Goal: Transaction & Acquisition: Purchase product/service

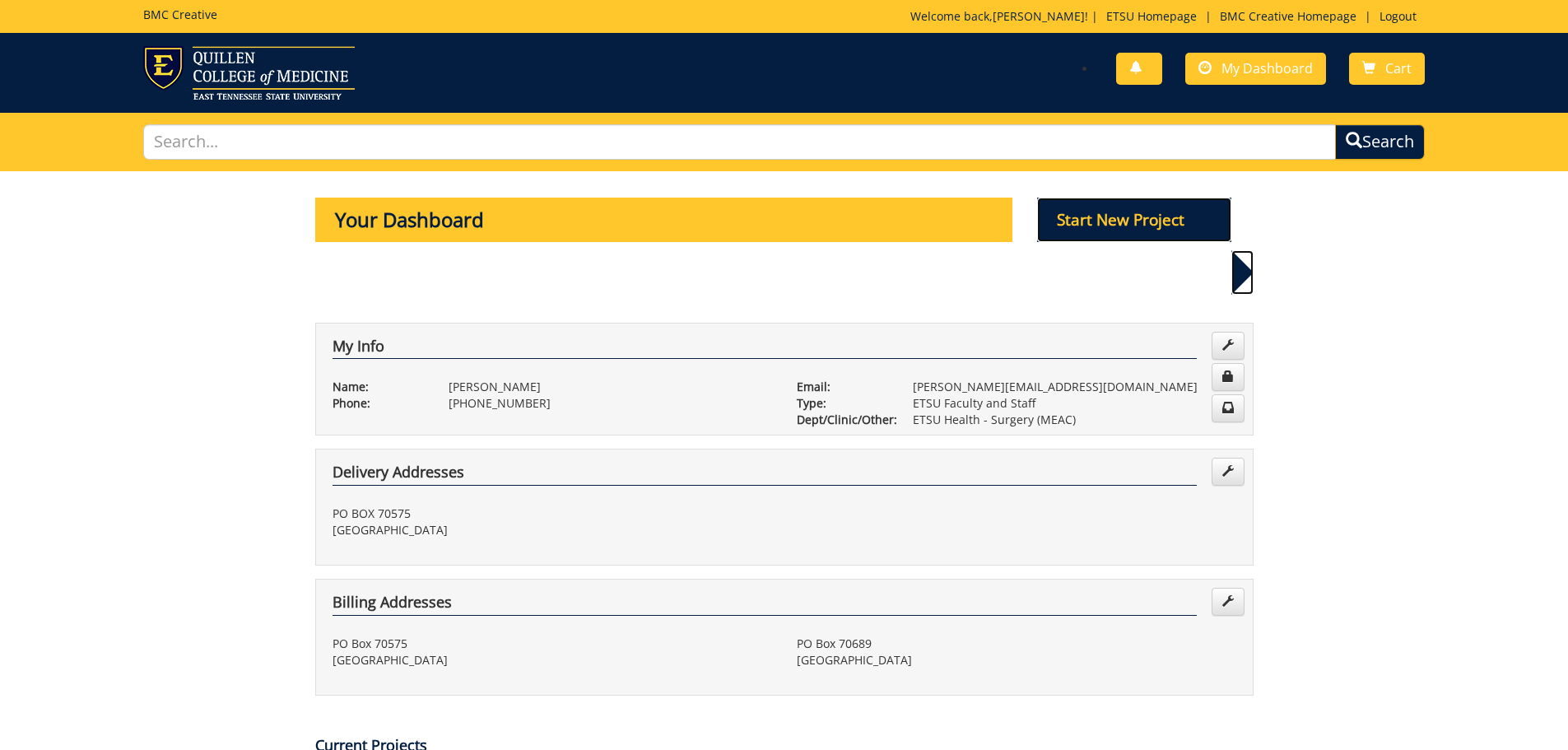
click at [1068, 221] on p "Start New Project" at bounding box center [1134, 220] width 194 height 44
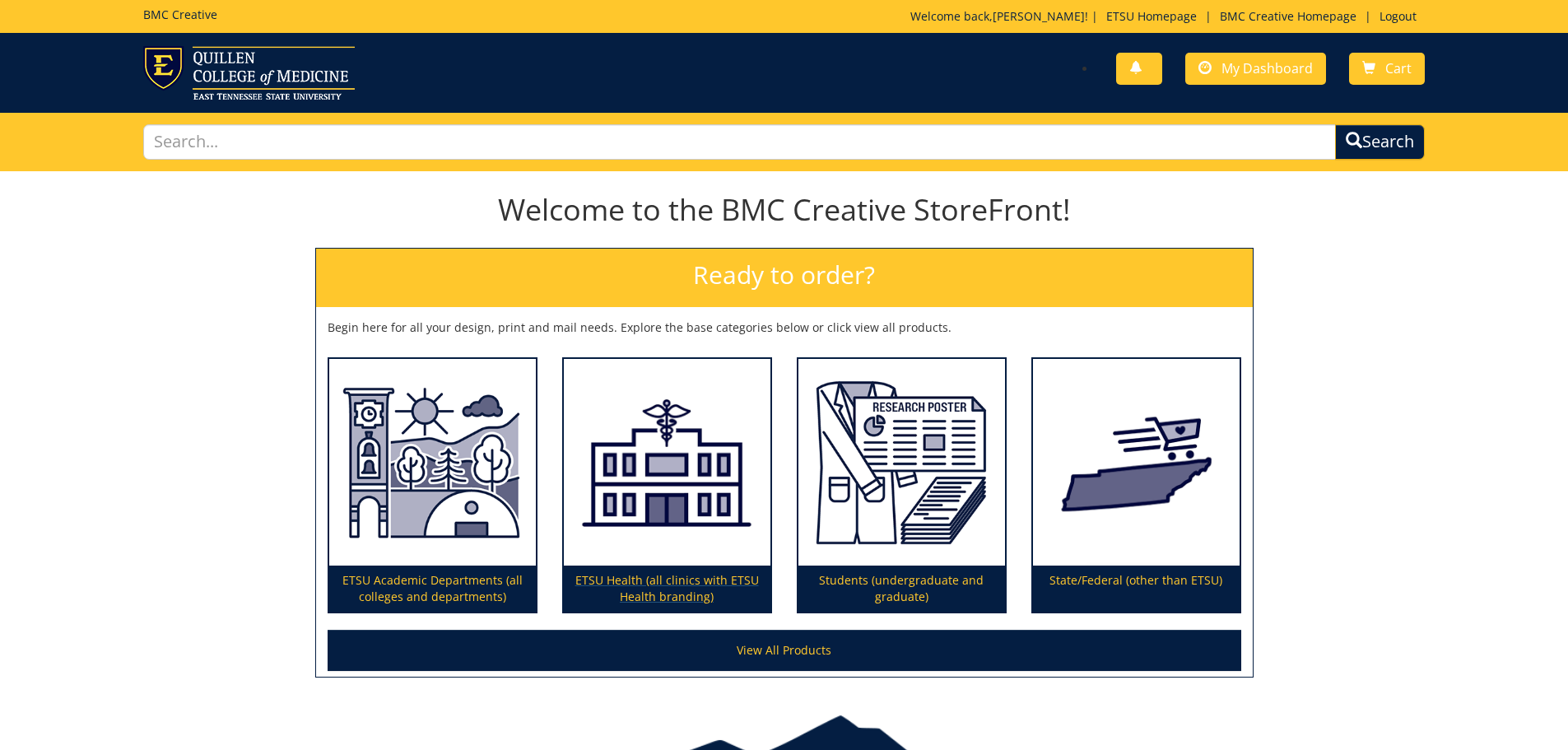
scroll to position [96, 0]
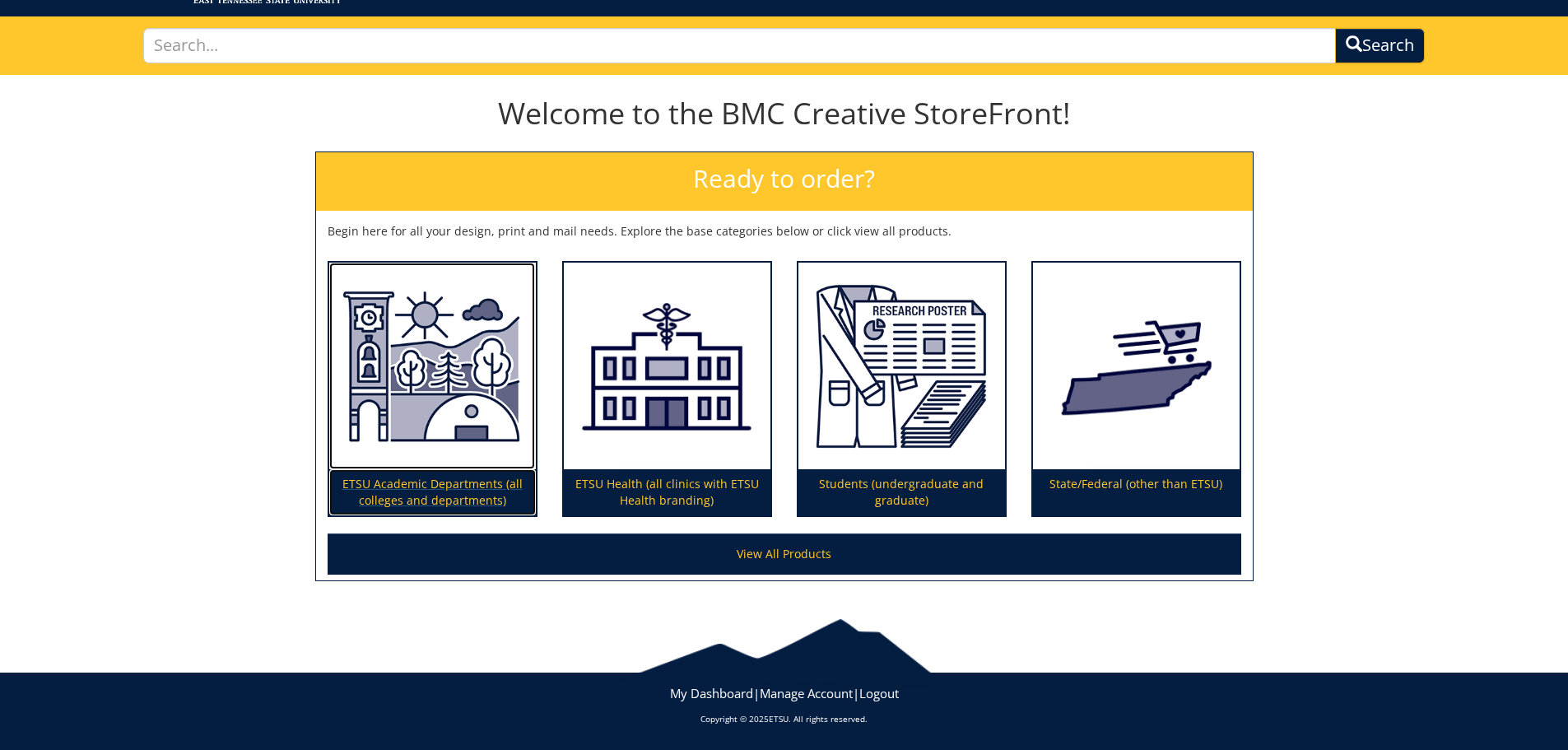
click at [446, 486] on p "ETSU Academic Departments (all colleges and departments)" at bounding box center [433, 492] width 207 height 46
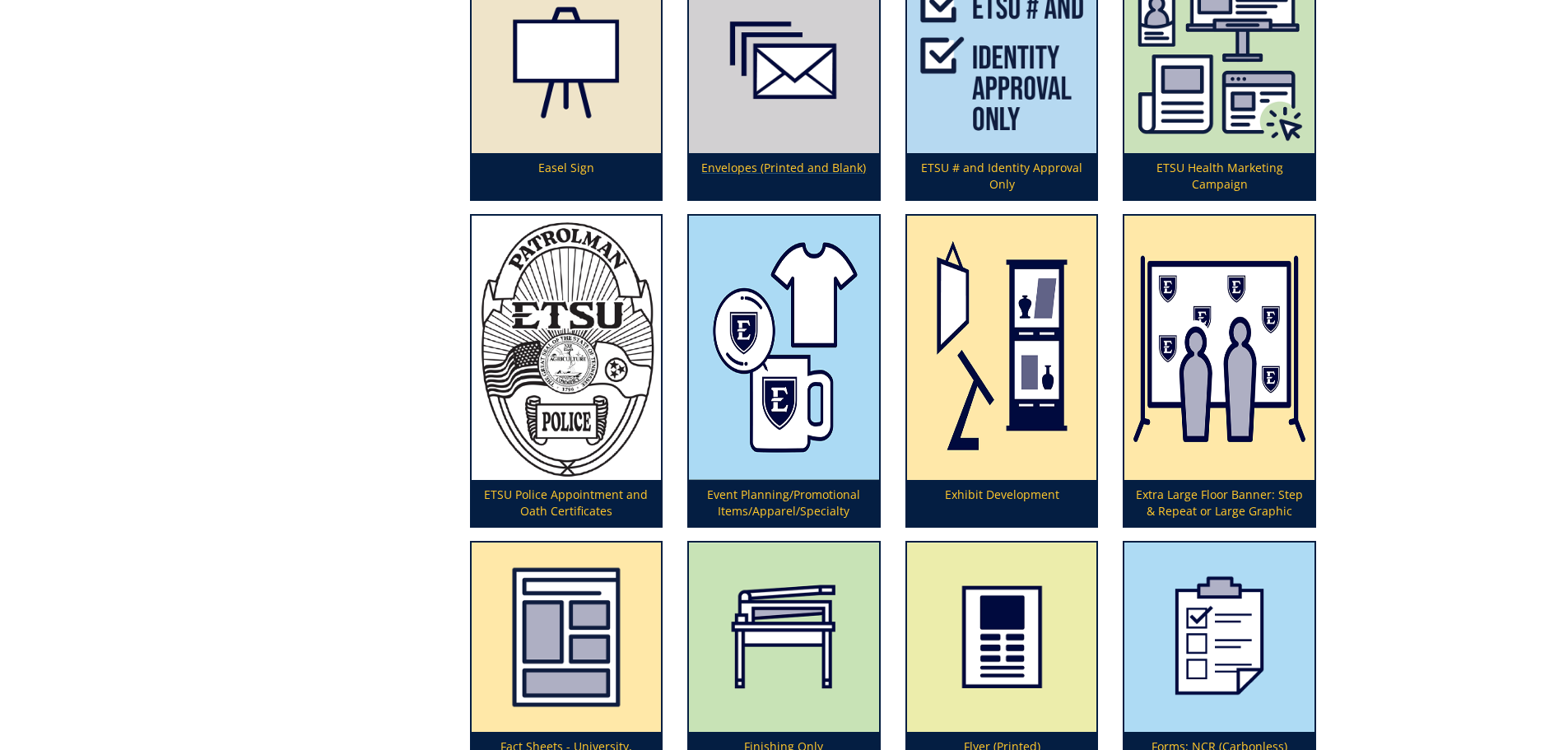
scroll to position [1977, 0]
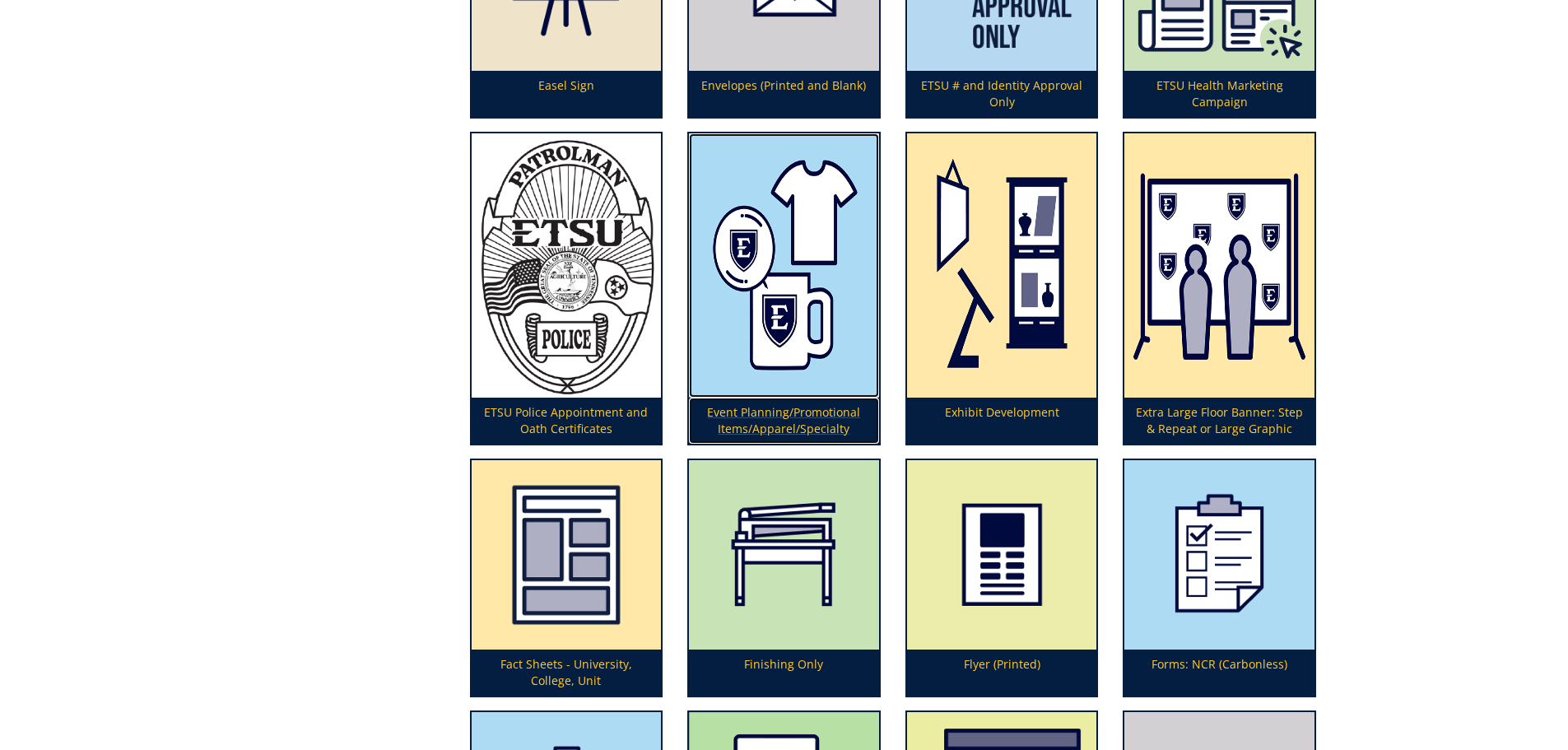
click at [784, 405] on p "Event Planning/Promotional Items/Apparel/Specialty" at bounding box center [784, 420] width 191 height 46
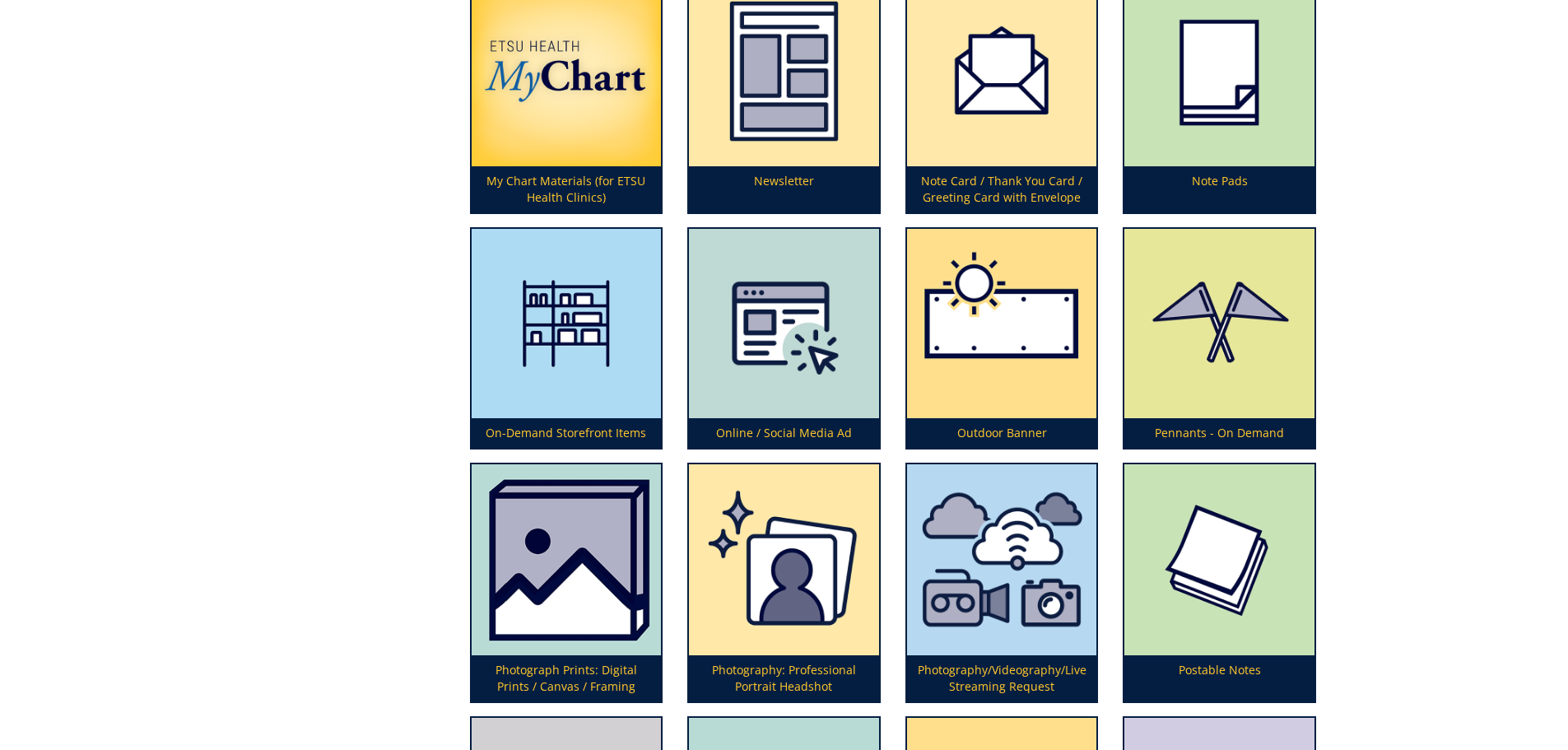
scroll to position [3953, 0]
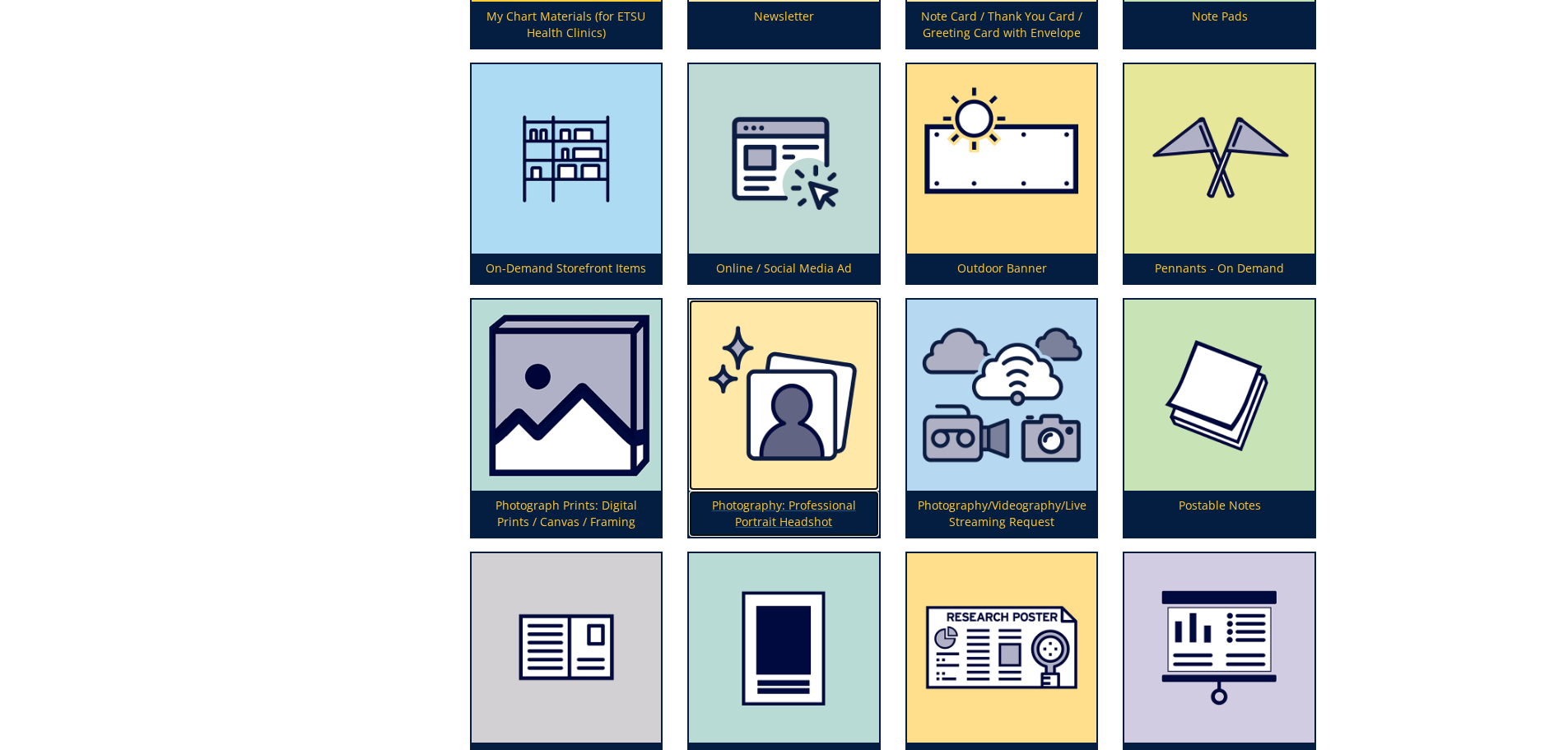
click at [790, 504] on p "Photography: Professional Portrait Headshot" at bounding box center [784, 514] width 191 height 46
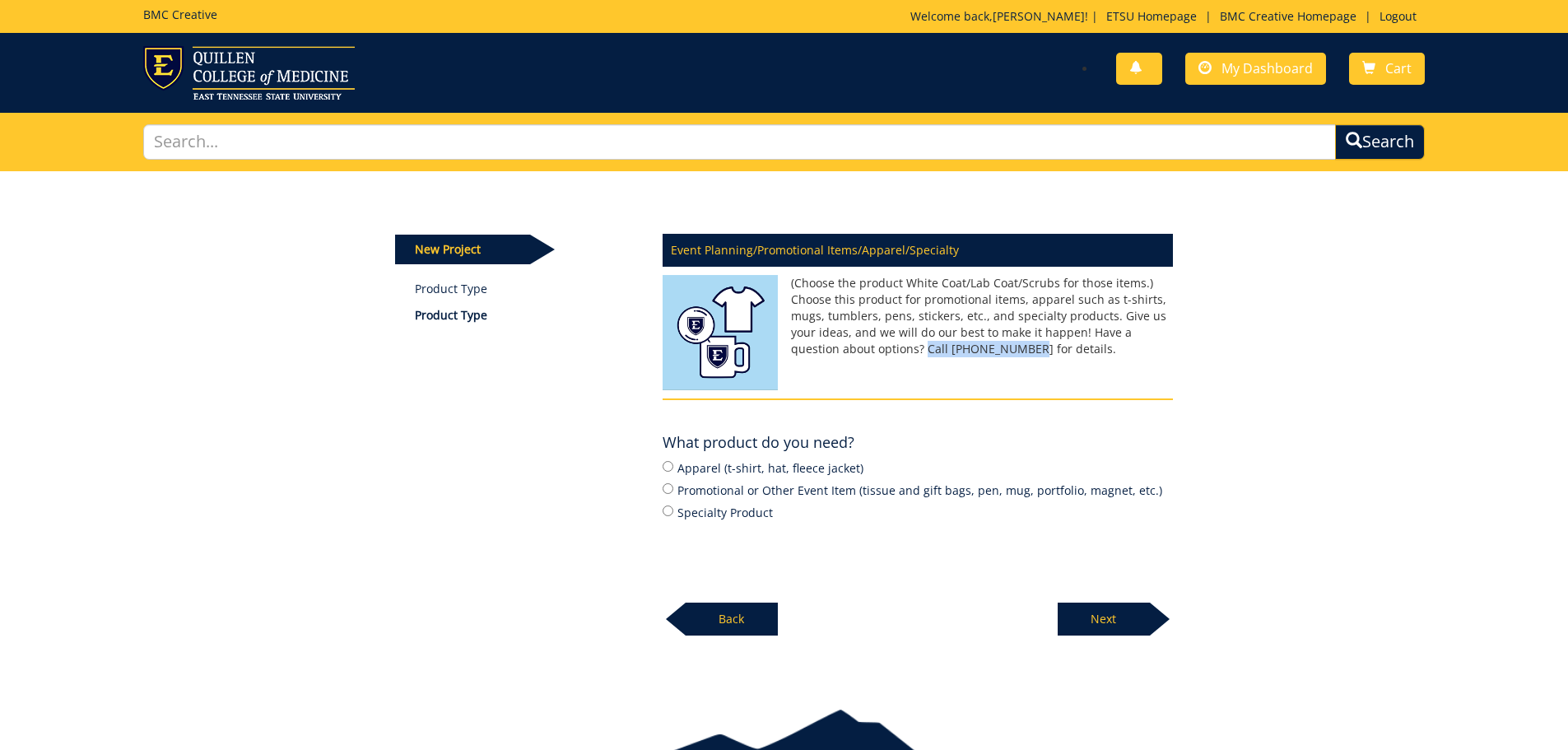
drag, startPoint x: 873, startPoint y: 347, endPoint x: 966, endPoint y: 353, distance: 93.2
click at [966, 353] on p "(Choose the product White Coat/Lab Coat/Scrubs for those items.) Choose this pr…" at bounding box center [917, 316] width 510 height 83
drag, startPoint x: 536, startPoint y: 388, endPoint x: 482, endPoint y: 371, distance: 56.6
click at [535, 387] on div "New Project Product Type Product Type Event Planning/Promotional Items/Apparel/…" at bounding box center [784, 404] width 802 height 466
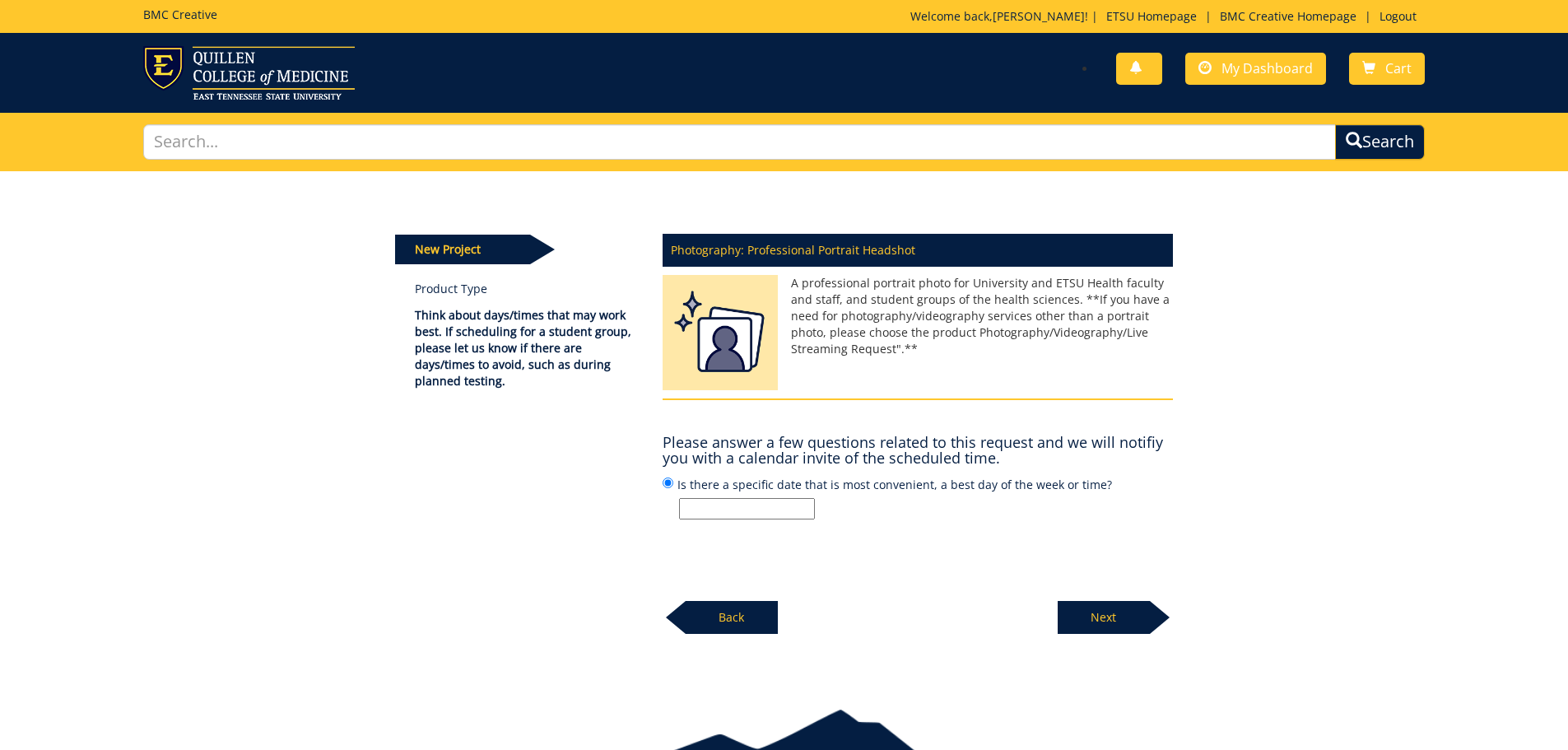
click at [731, 514] on input "Is there a specific date that is most convenient, a best day of the week or tim…" at bounding box center [747, 509] width 136 height 22
click at [759, 518] on input "Is there a specific date that is most convenient, a best day of the week or tim…" at bounding box center [747, 509] width 136 height 22
type input "Morning of 8/19 or 8/20"
drag, startPoint x: 1107, startPoint y: 602, endPoint x: 1101, endPoint y: 594, distance: 10.0
click at [1107, 598] on div "Next" at bounding box center [1115, 612] width 115 height 45
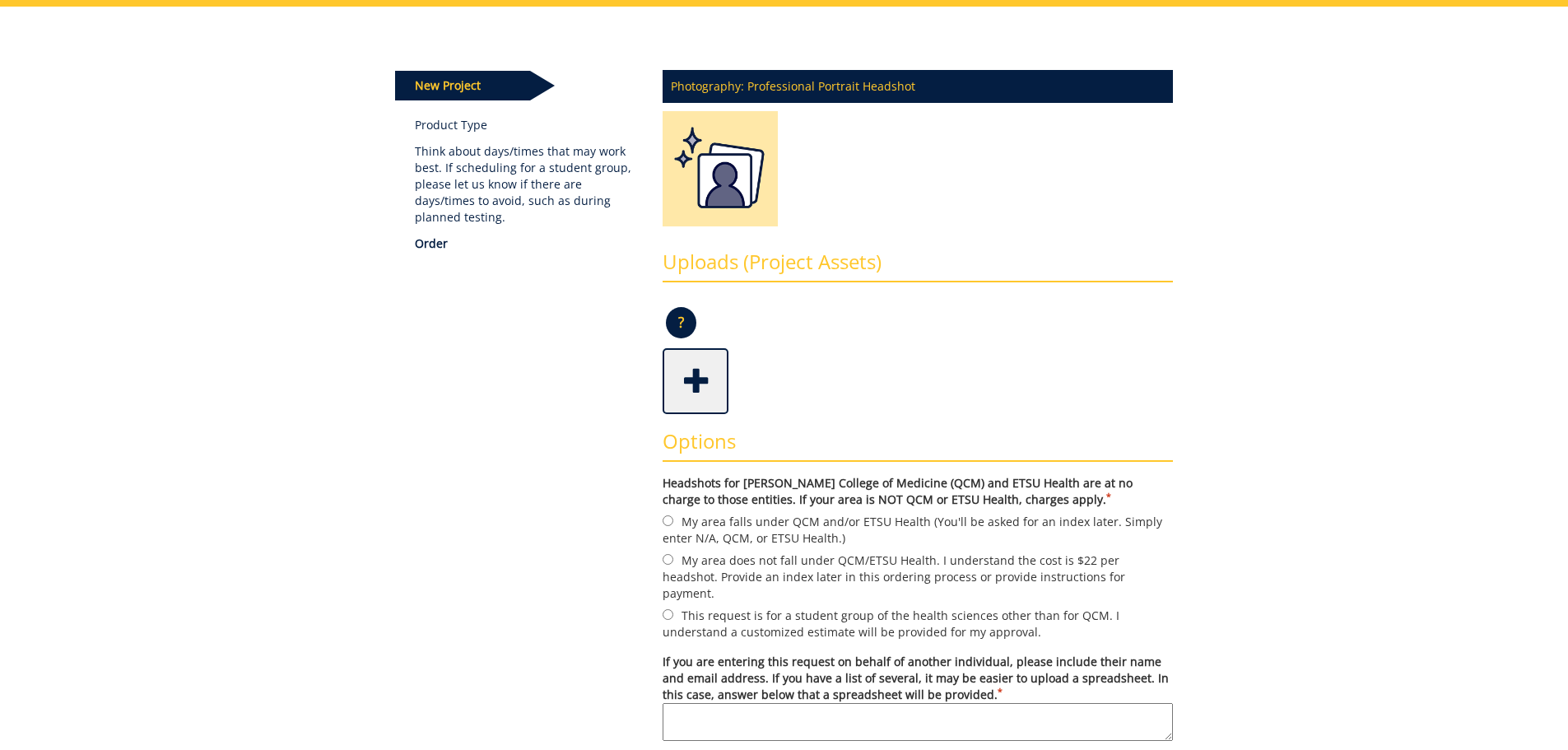
scroll to position [247, 0]
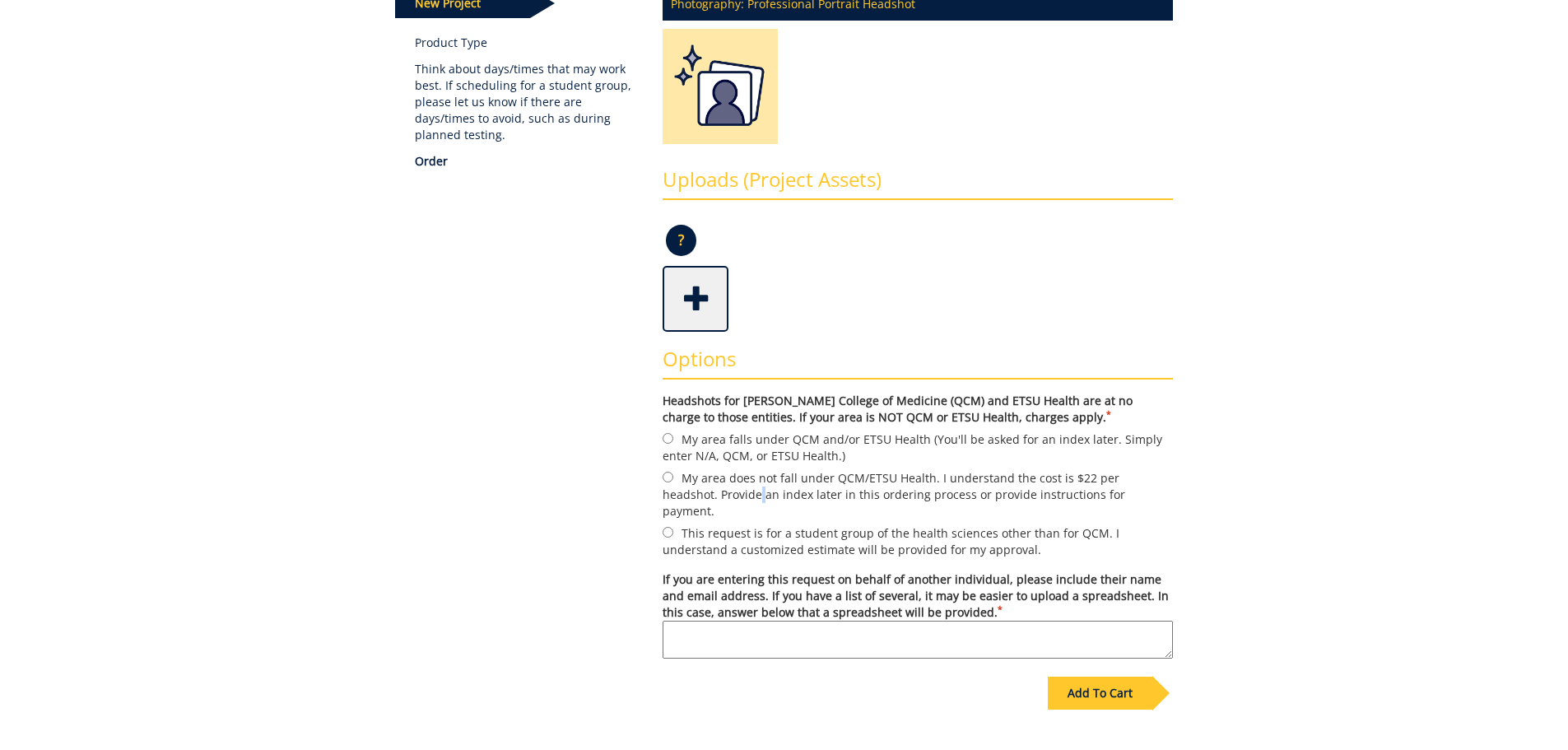
click at [705, 493] on label "My area does not fall under QCM/ETSU Health. I understand the cost is $22 per h…" at bounding box center [917, 494] width 510 height 51
drag, startPoint x: 700, startPoint y: 485, endPoint x: 690, endPoint y: 483, distance: 10.2
click at [699, 484] on label "My area does not fall under QCM/ETSU Health. I understand the cost is $22 per h…" at bounding box center [917, 494] width 510 height 51
click at [668, 478] on input "My area does not fall under QCM/ETSU Health. I understand the cost is $22 per h…" at bounding box center [668, 478] width 11 height 11
radio input "true"
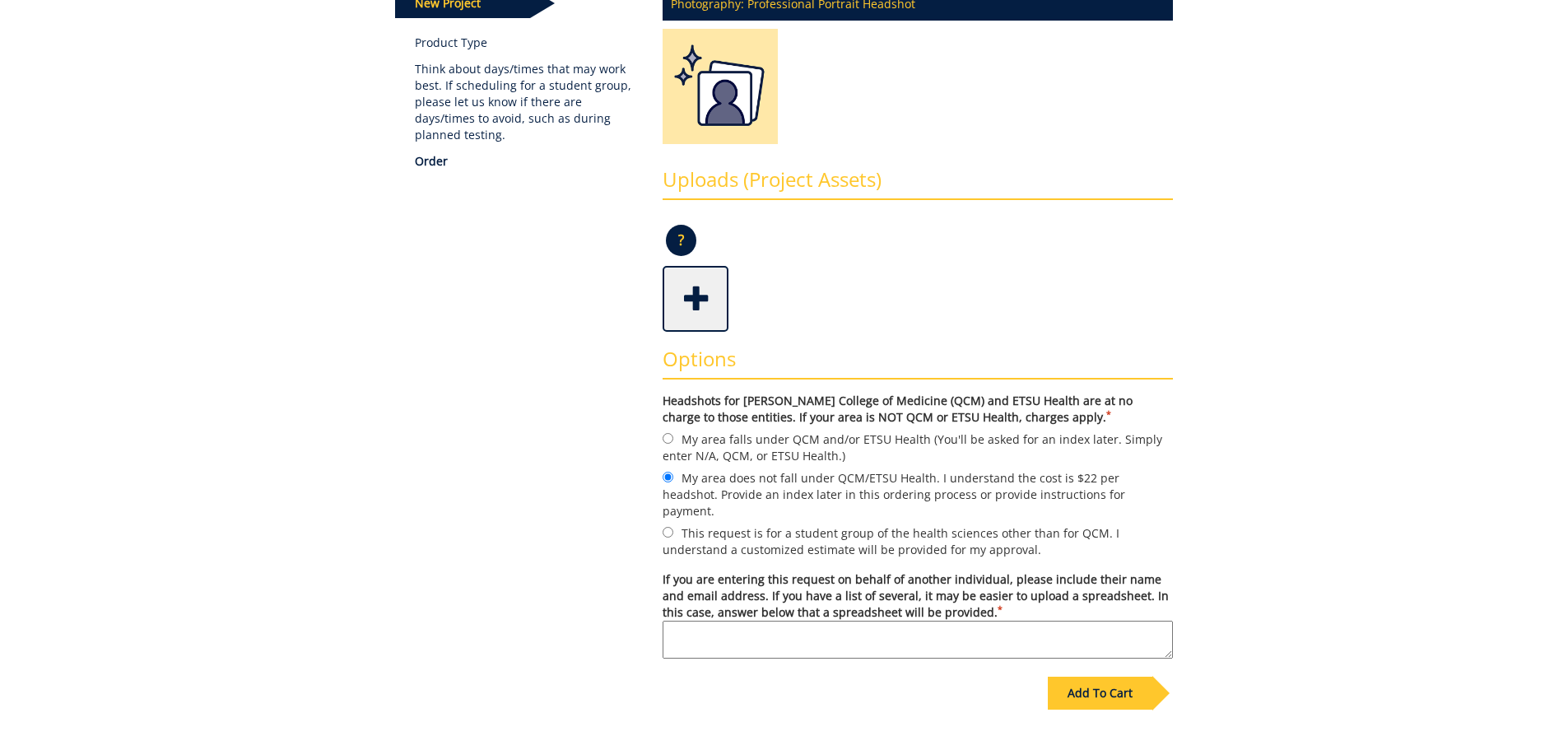
click at [307, 594] on div "Some kind of message here. New Project Product Type Think about days/times that…" at bounding box center [784, 359] width 963 height 869
click at [738, 628] on textarea "If you are entering this request on behalf of another individual, please includ…" at bounding box center [917, 640] width 510 height 38
click at [803, 624] on textarea "Myself and Nicki Riffle" at bounding box center [917, 640] width 510 height 38
paste textarea "[EMAIL_ADDRESS][DOMAIN_NAME]"
type textarea "Myself and Nicki Riffle, rifflen@etsu.edu"
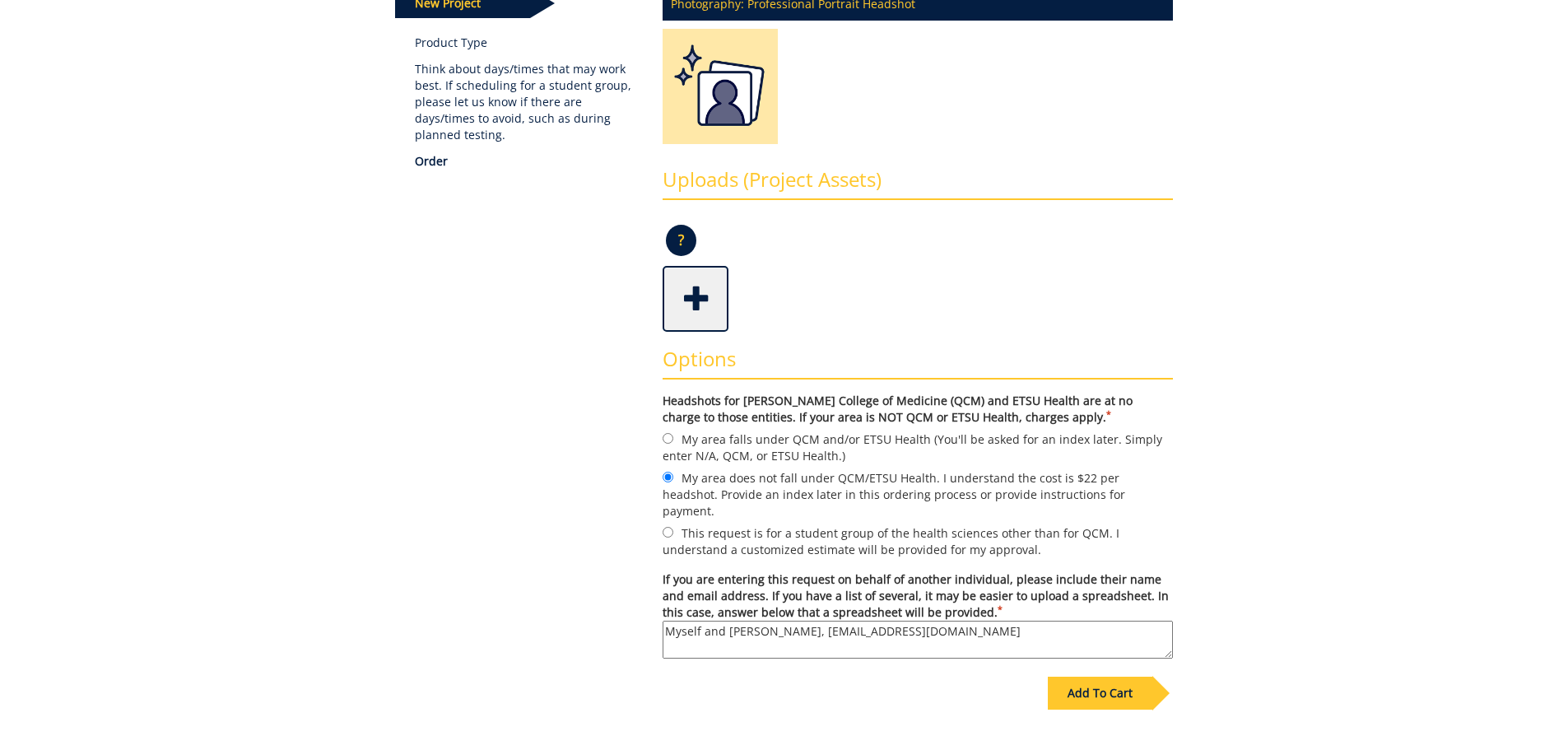
click at [1082, 686] on div "Add To Cart" at bounding box center [1100, 694] width 104 height 33
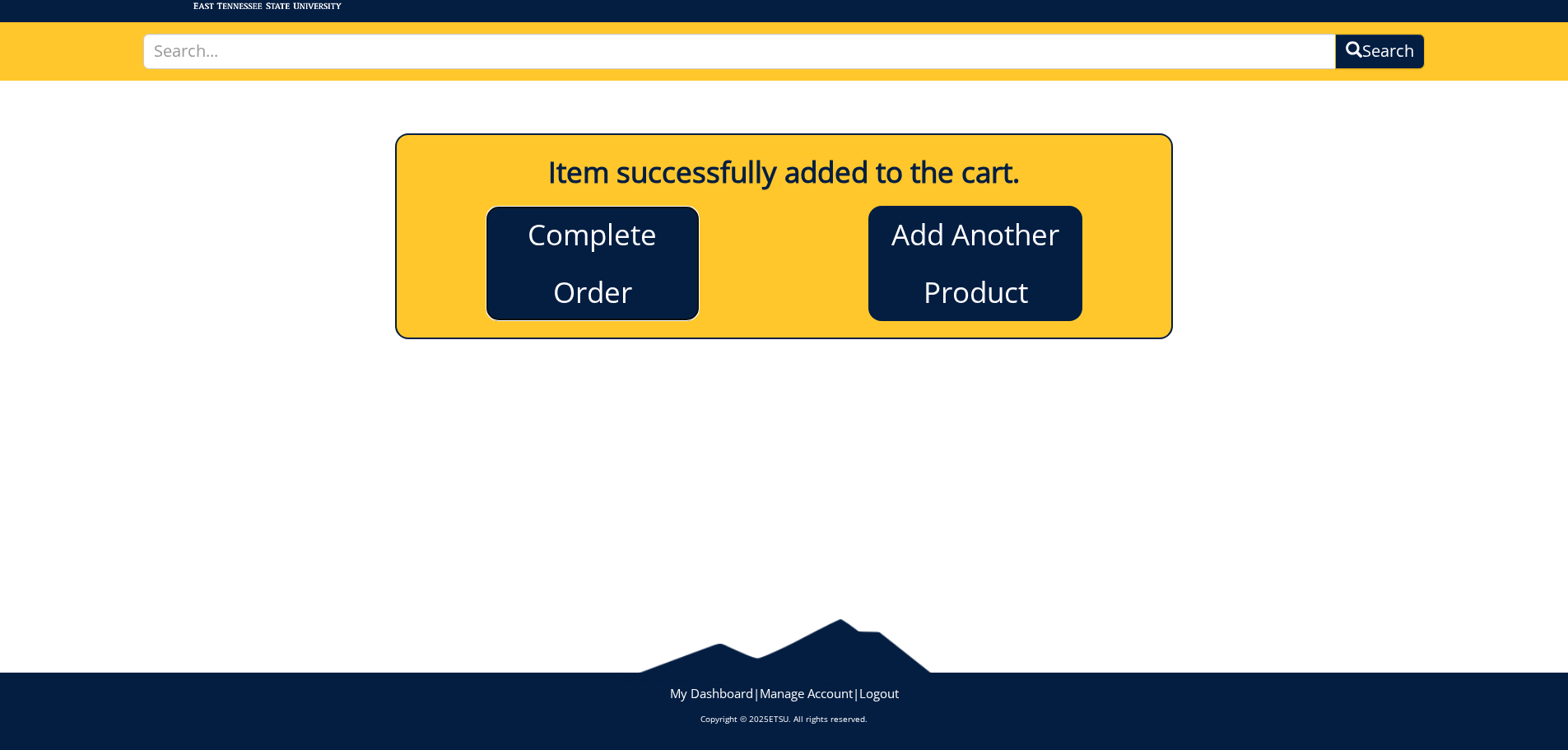
click at [637, 267] on link "Complete Order" at bounding box center [593, 263] width 214 height 115
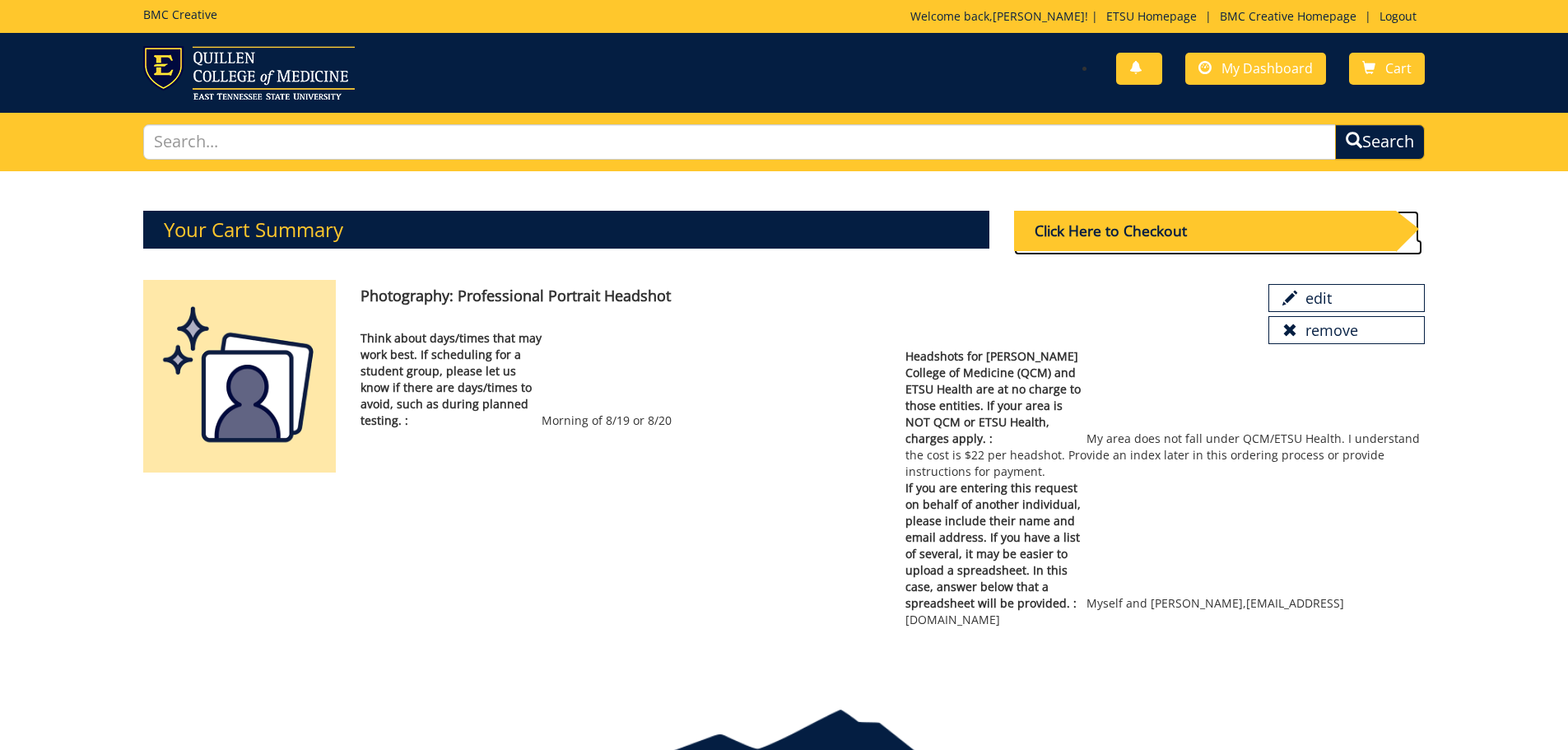
click at [1127, 237] on div "Click Here to Checkout" at bounding box center [1205, 231] width 382 height 40
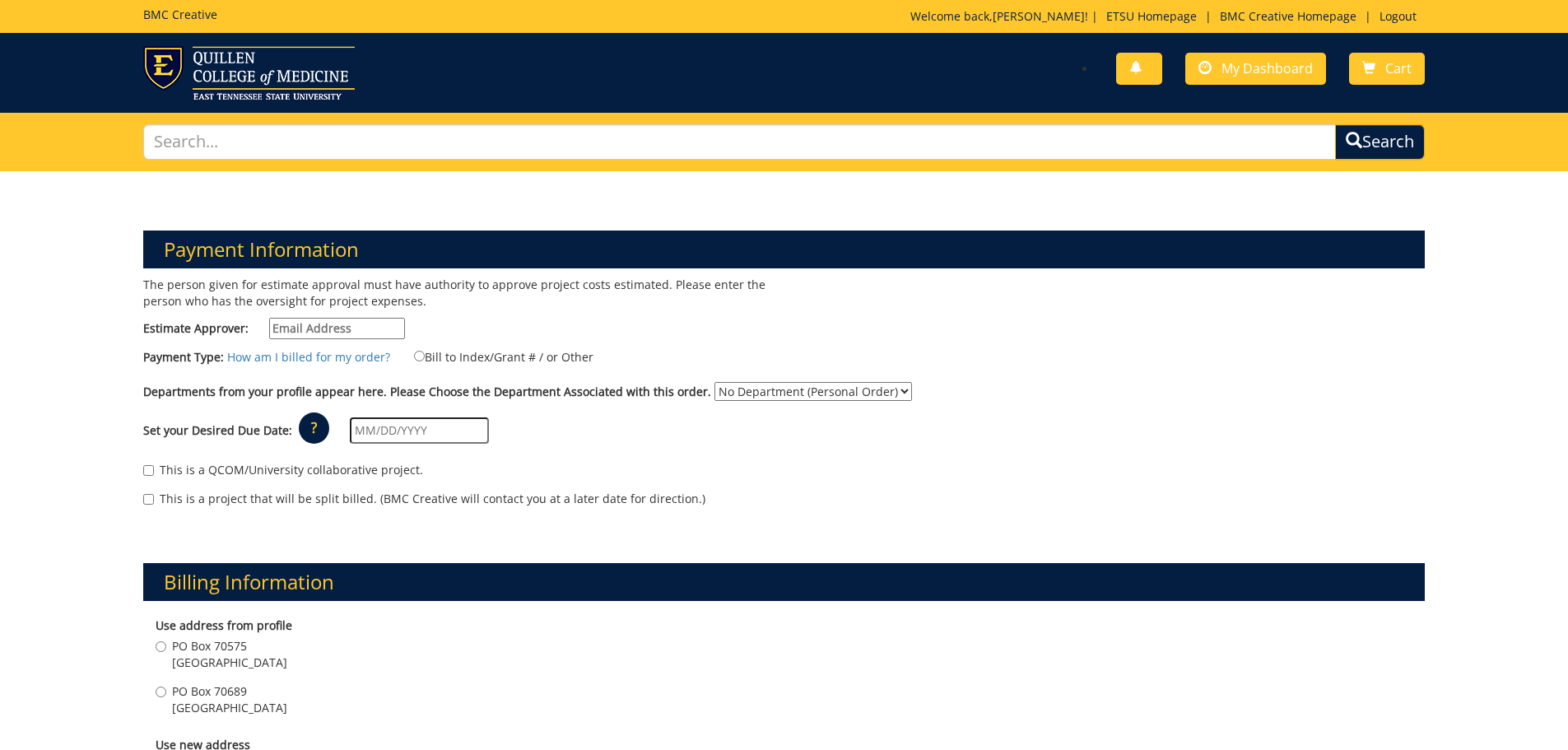
click at [308, 332] on input "Estimate Approver:" at bounding box center [338, 329] width 136 height 22
type input "[PERSON_NAME][EMAIL_ADDRESS][DOMAIN_NAME]"
type input "79 Sessile Court"
type input "[GEOGRAPHIC_DATA]"
type input "37604"
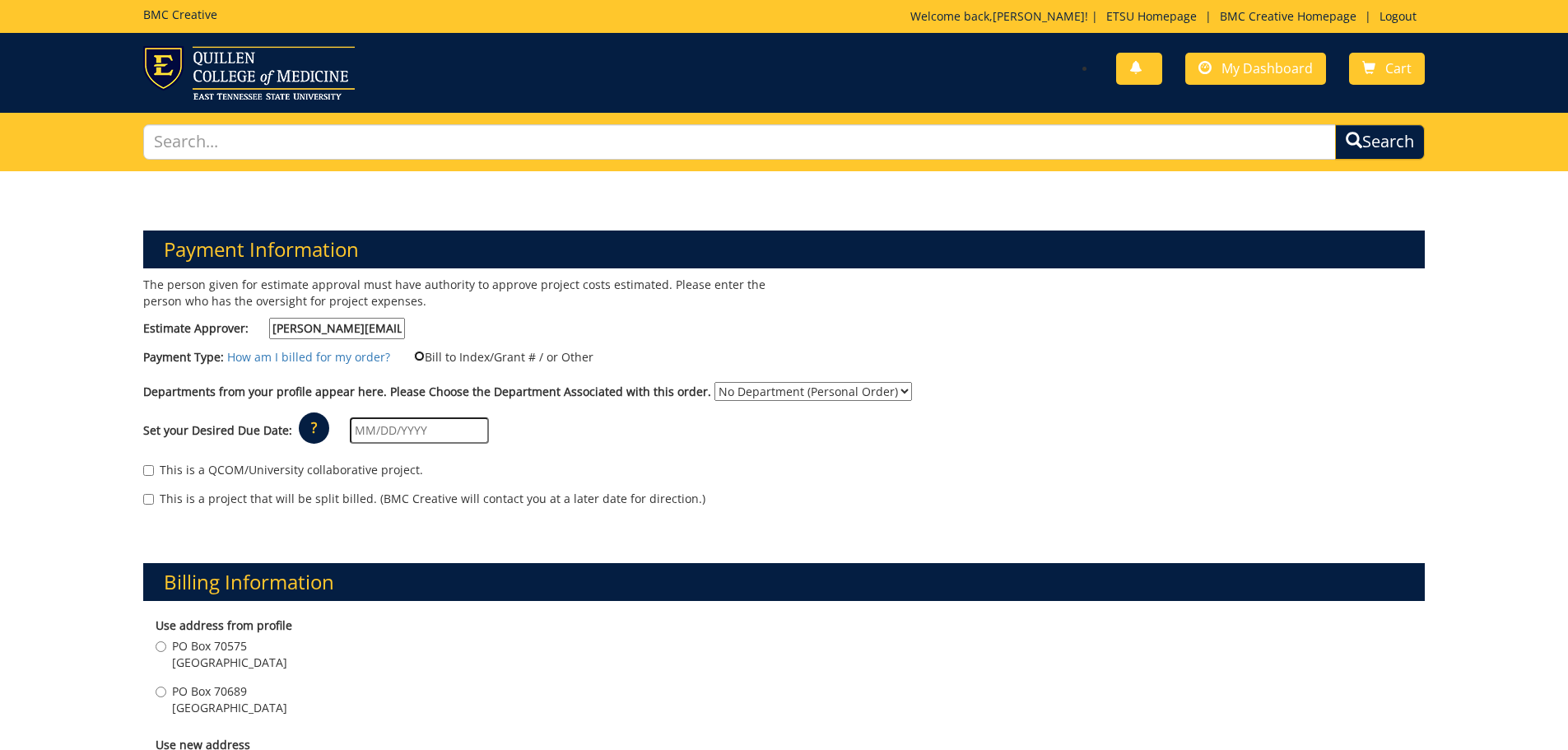
click at [414, 358] on input "Bill to Index/Grant # / or Other" at bounding box center [419, 356] width 11 height 11
radio input "true"
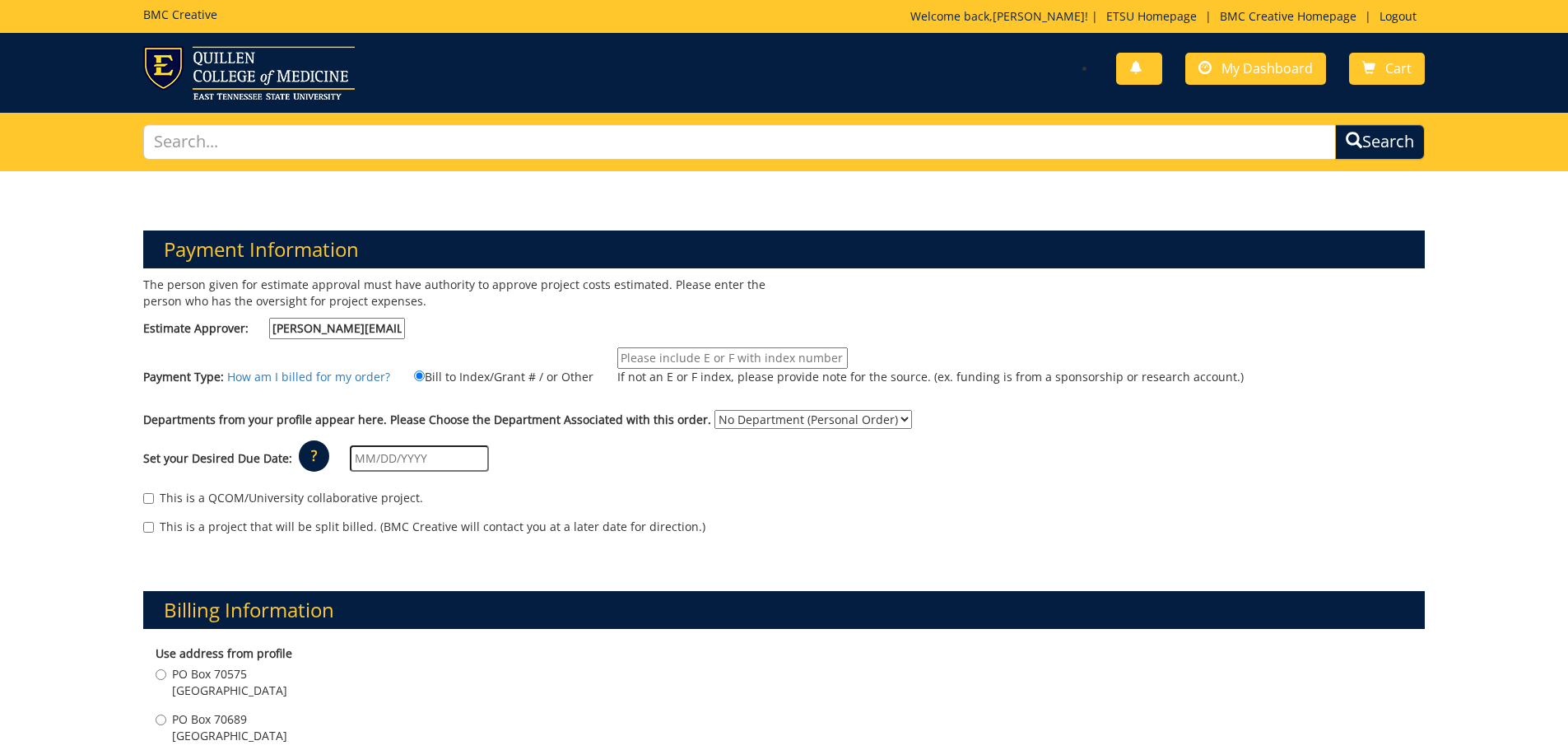
click at [639, 350] on input "If not an E or F index, please provide note for the source. (ex. funding is fro…" at bounding box center [732, 359] width 230 height 22
type input "E28520"
click at [758, 417] on select "No Department (Personal Order) ETSU Health - Surgery (MEAC)" at bounding box center [813, 419] width 198 height 19
click at [609, 454] on div "Set your Desired Due Date: ? × How long will my project take to finish? : Pleas…" at bounding box center [784, 459] width 1308 height 45
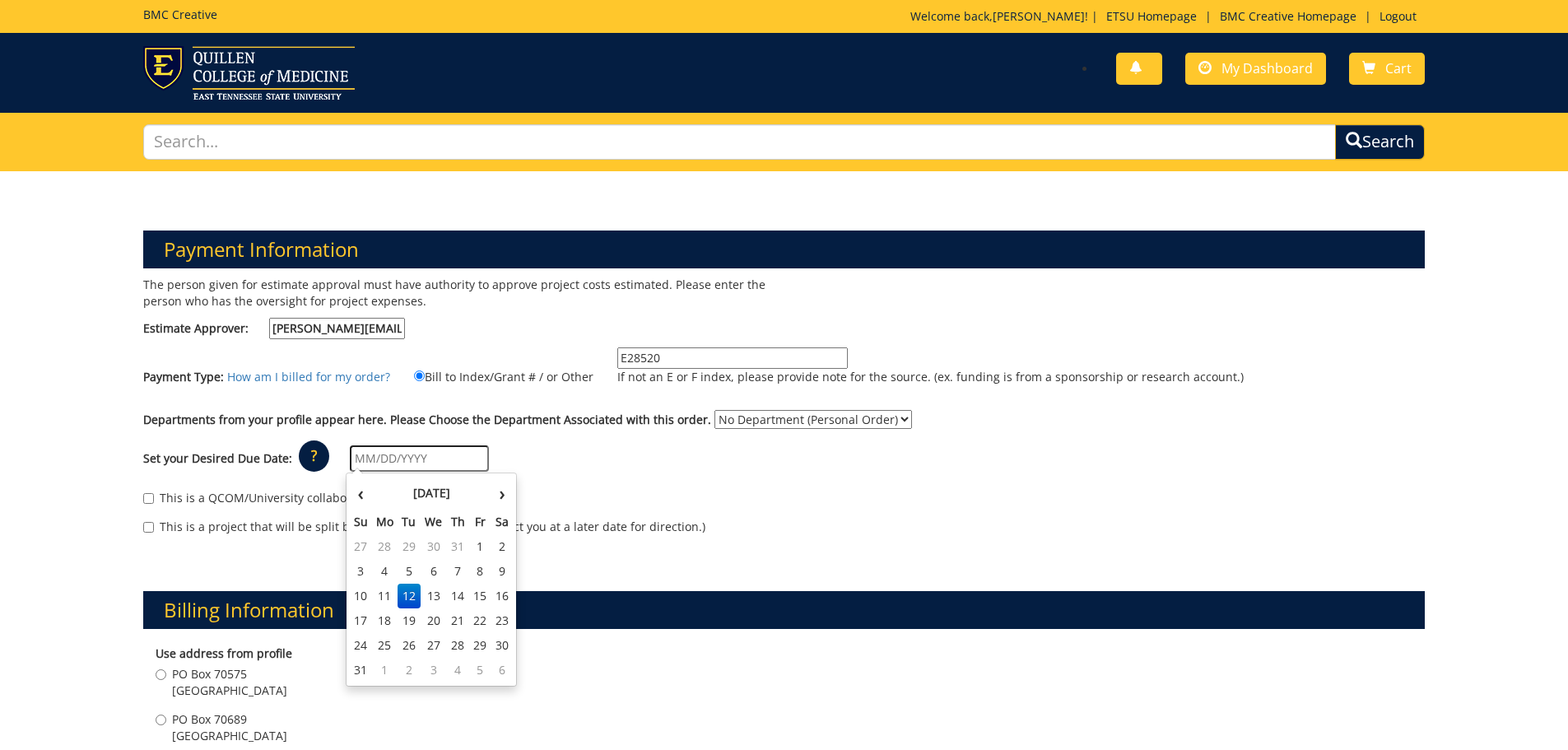
click at [362, 453] on input "text" at bounding box center [419, 459] width 139 height 26
drag, startPoint x: 413, startPoint y: 624, endPoint x: 406, endPoint y: 605, distance: 20.2
click at [413, 623] on td "19" at bounding box center [408, 620] width 23 height 25
type input "[DATE]"
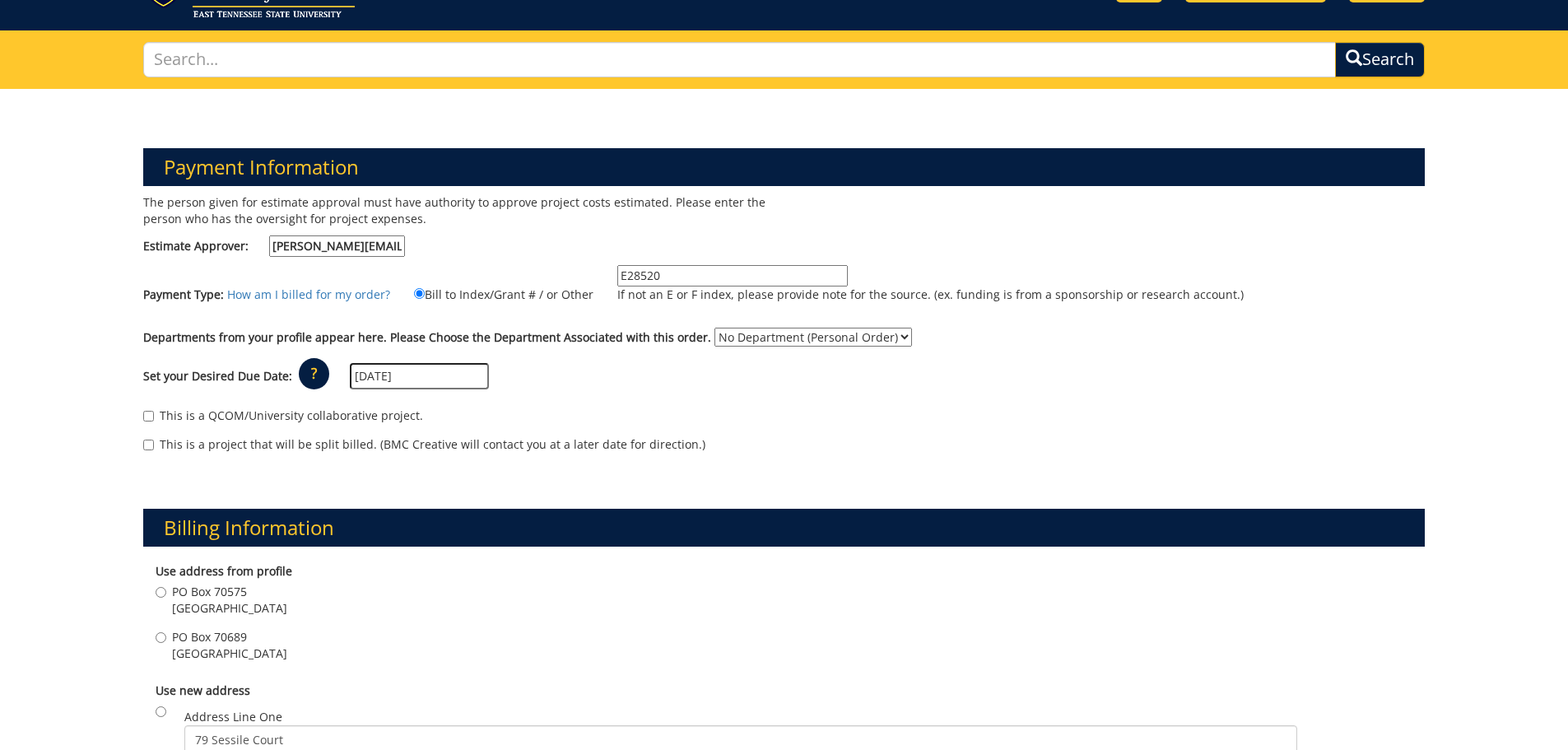
scroll to position [164, 0]
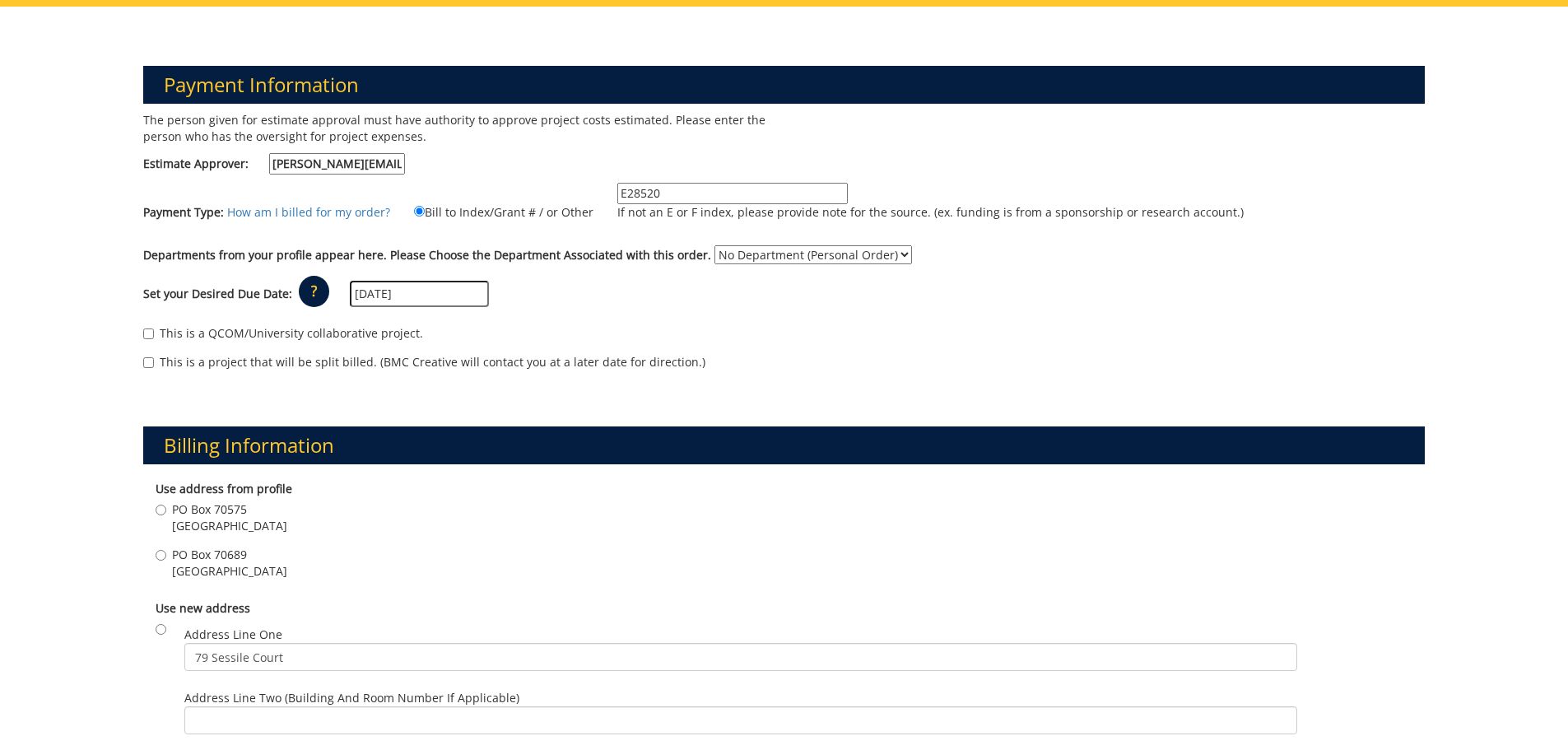
click at [200, 561] on span "PO Box 70689" at bounding box center [230, 555] width 115 height 16
click at [166, 561] on input "[STREET_ADDRESS]" at bounding box center [161, 556] width 11 height 11
radio input "true"
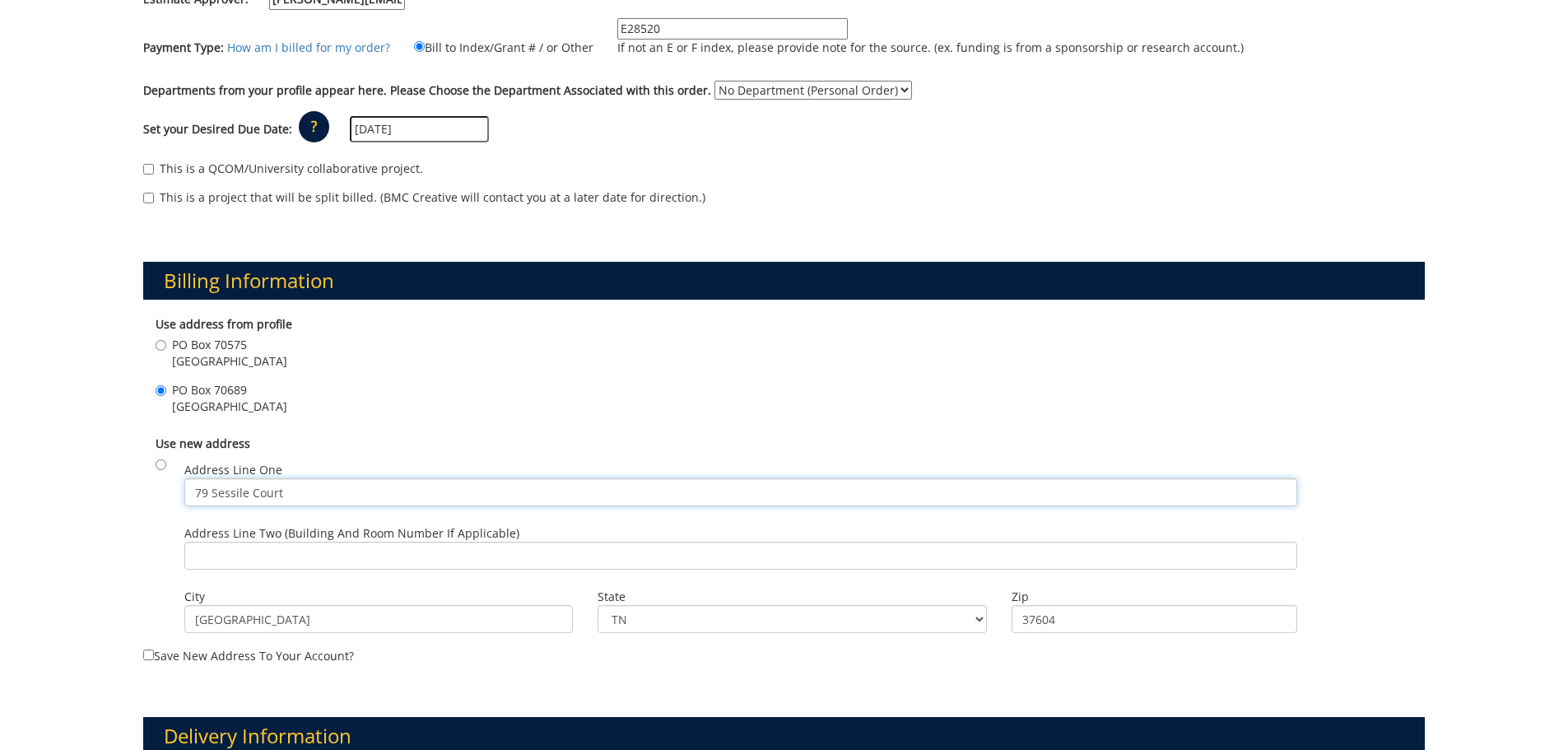
drag, startPoint x: 294, startPoint y: 504, endPoint x: 98, endPoint y: 502, distance: 196.0
click at [98, 502] on div "Payment Information The person given for estimate approval must have authority …" at bounding box center [784, 676] width 1568 height 1670
type input "PO Box 70689"
drag, startPoint x: 294, startPoint y: 495, endPoint x: 121, endPoint y: 488, distance: 173.1
click at [117, 489] on div "Payment Information The person given for estimate approval must have authority …" at bounding box center [784, 676] width 1568 height 1670
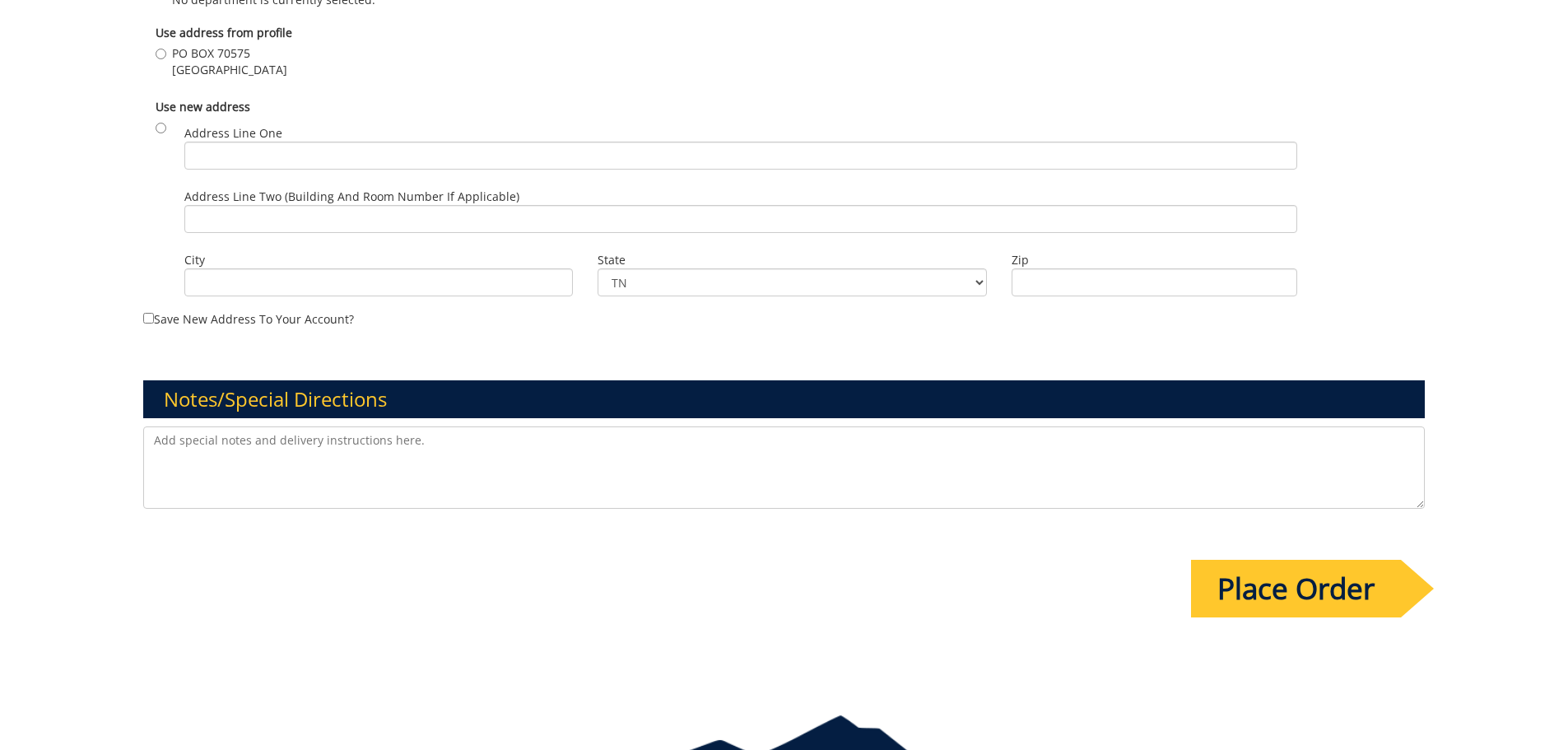
scroll to position [906, 0]
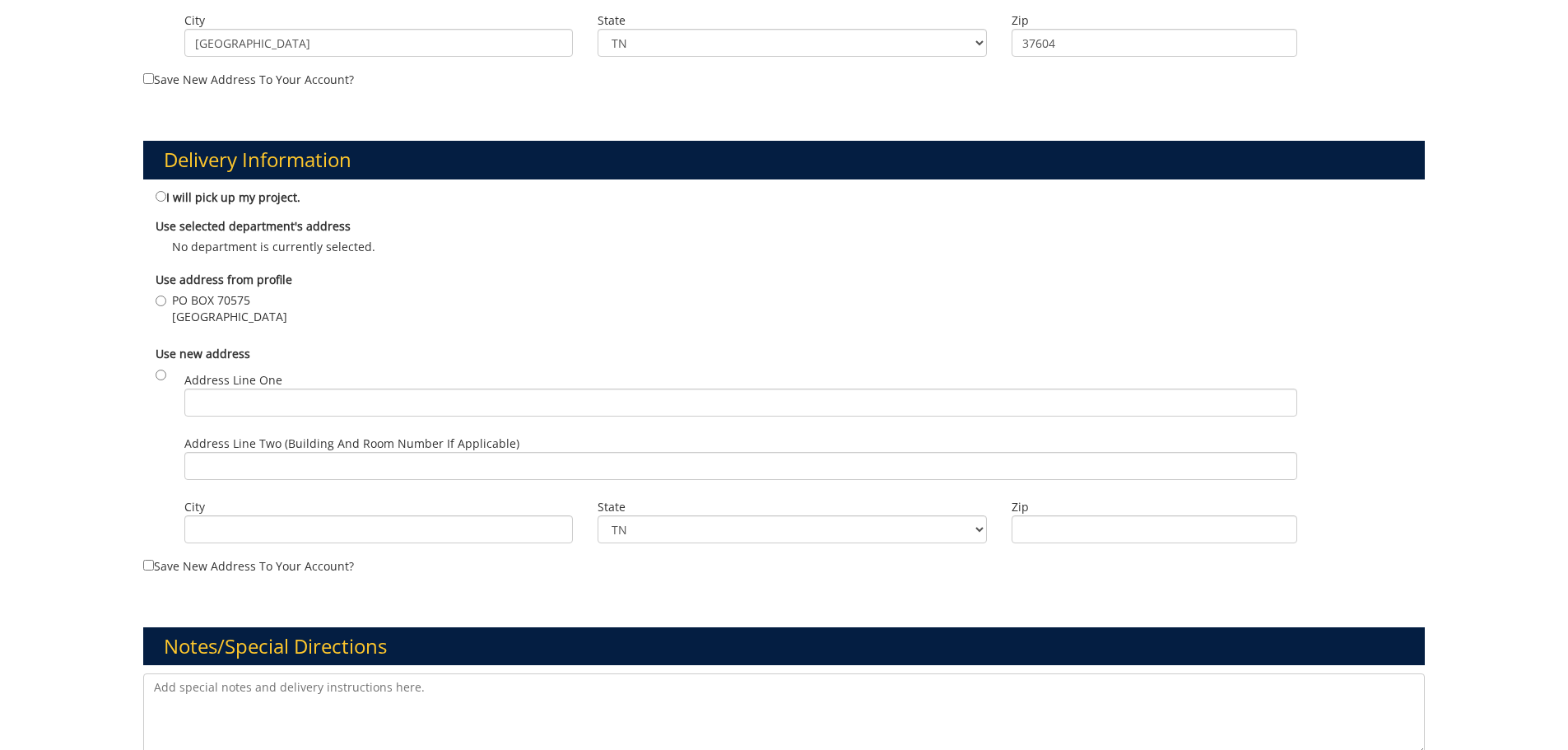
click at [155, 230] on b "Use selected department's address" at bounding box center [252, 225] width 195 height 15
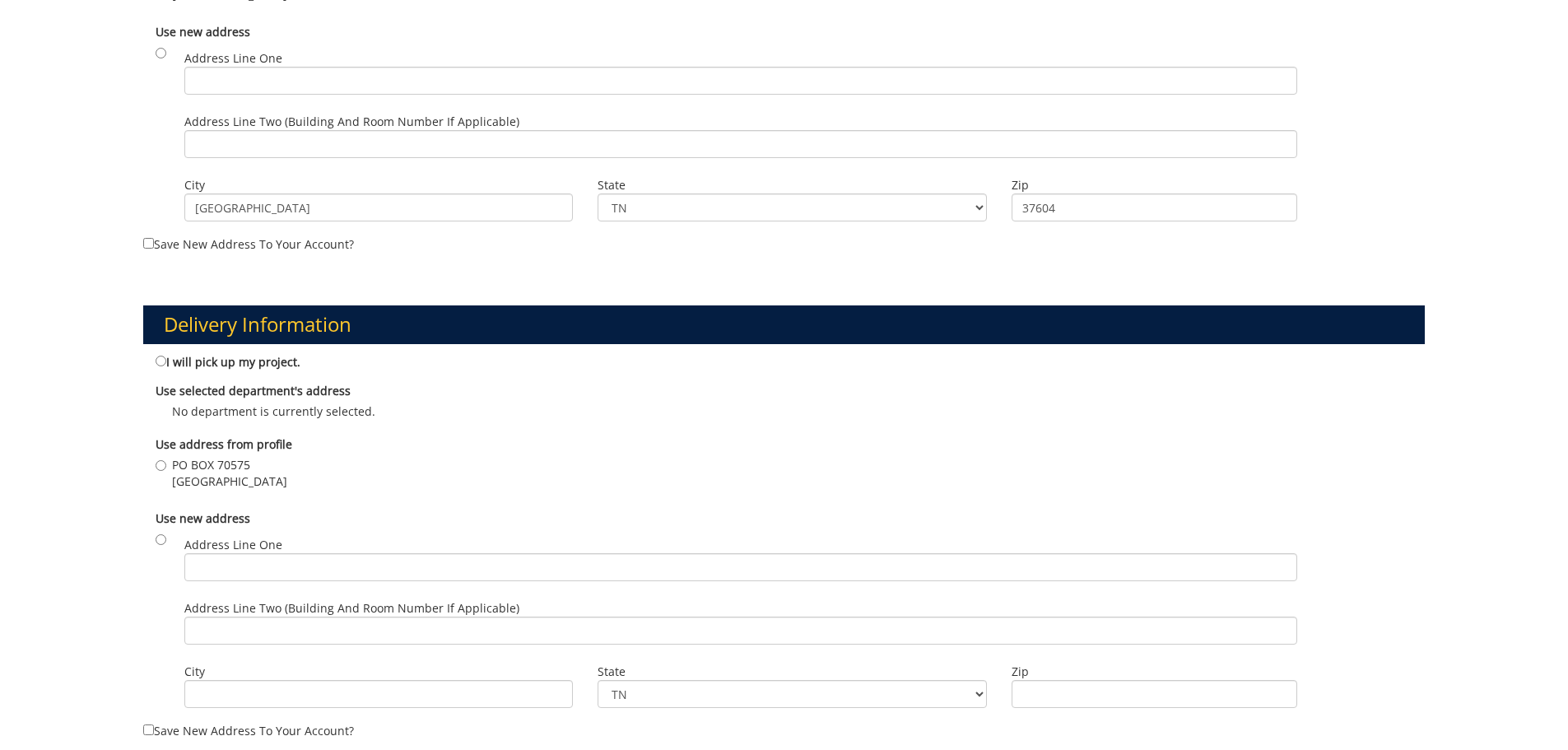
scroll to position [1153, 0]
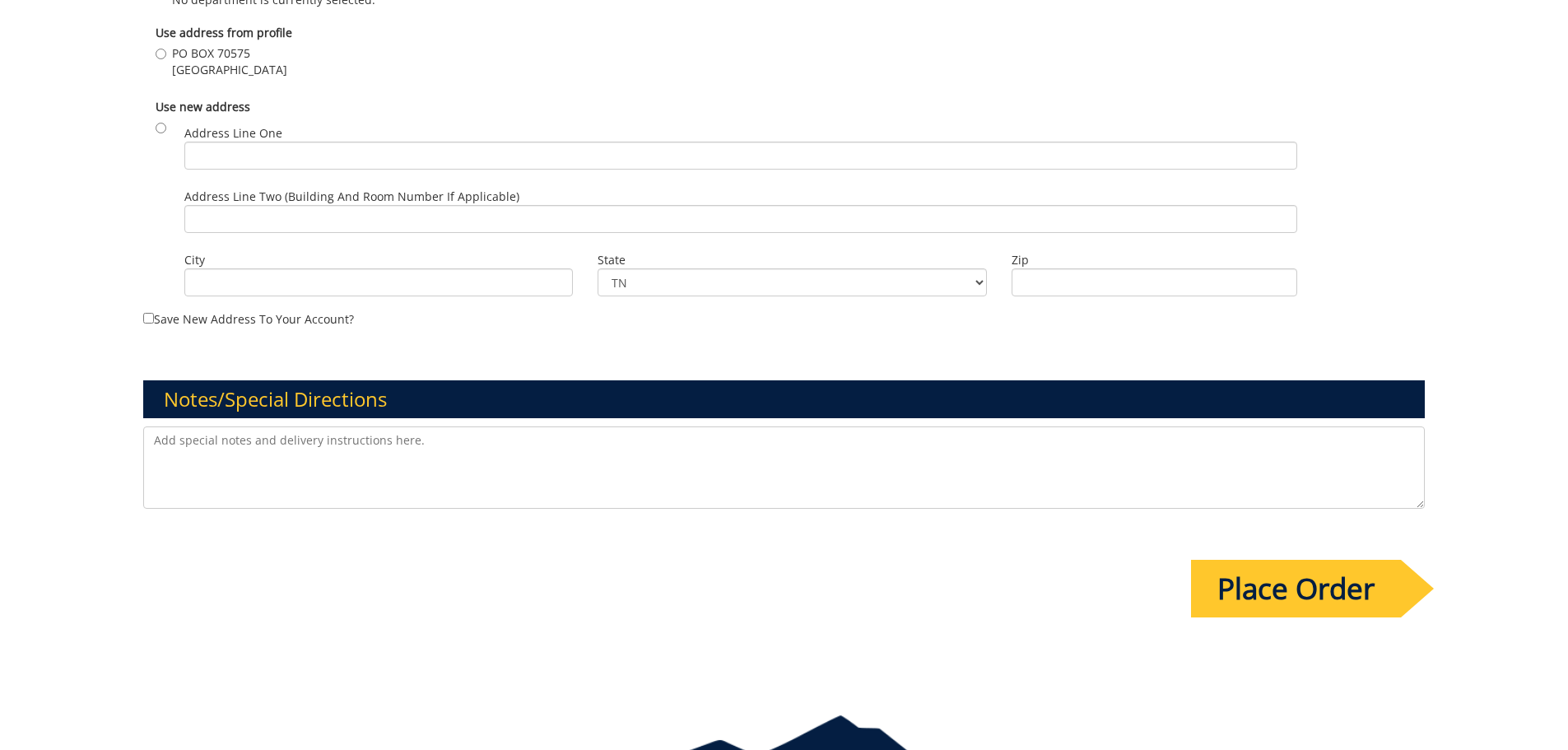
click at [1289, 607] on input "Place Order" at bounding box center [1296, 588] width 210 height 57
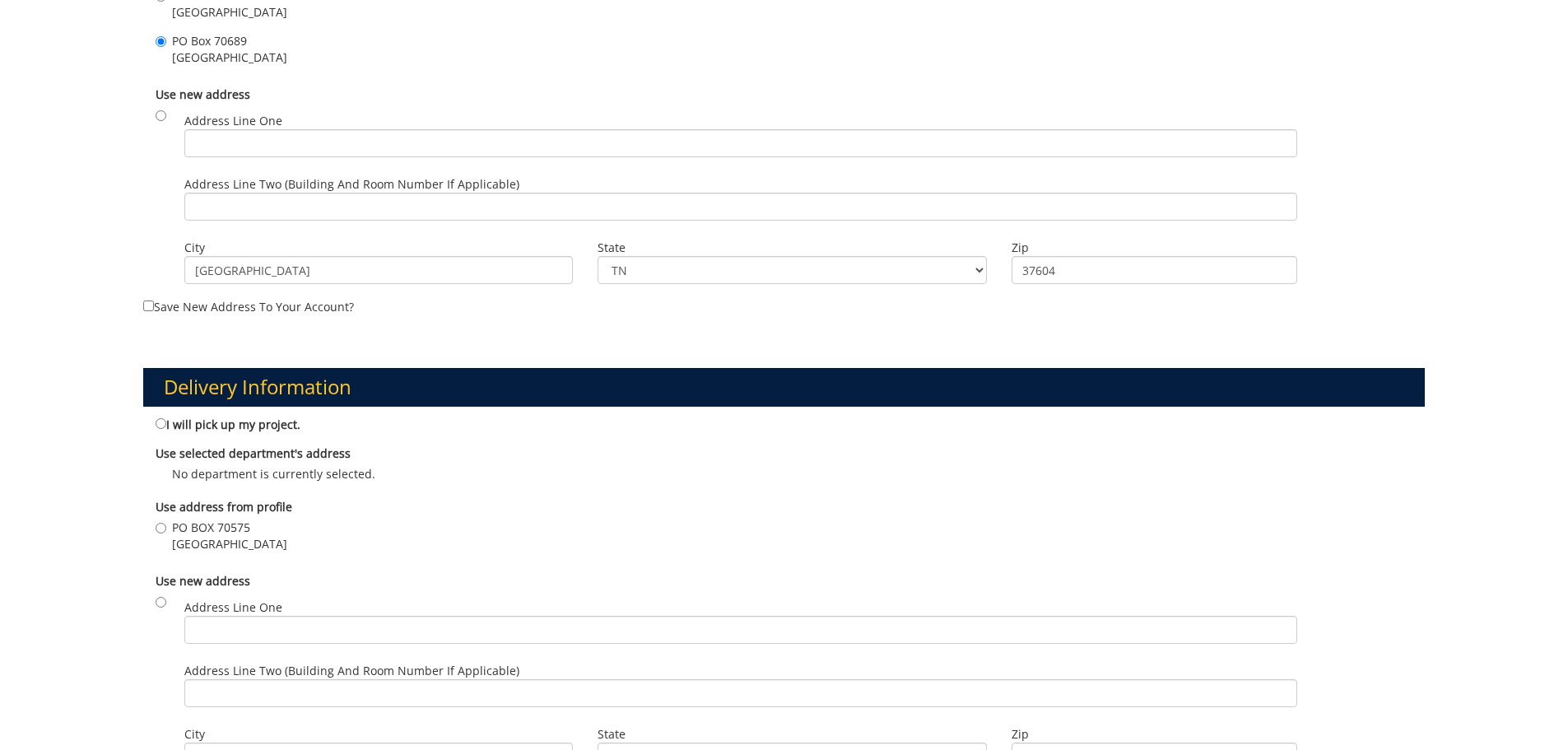
scroll to position [824, 0]
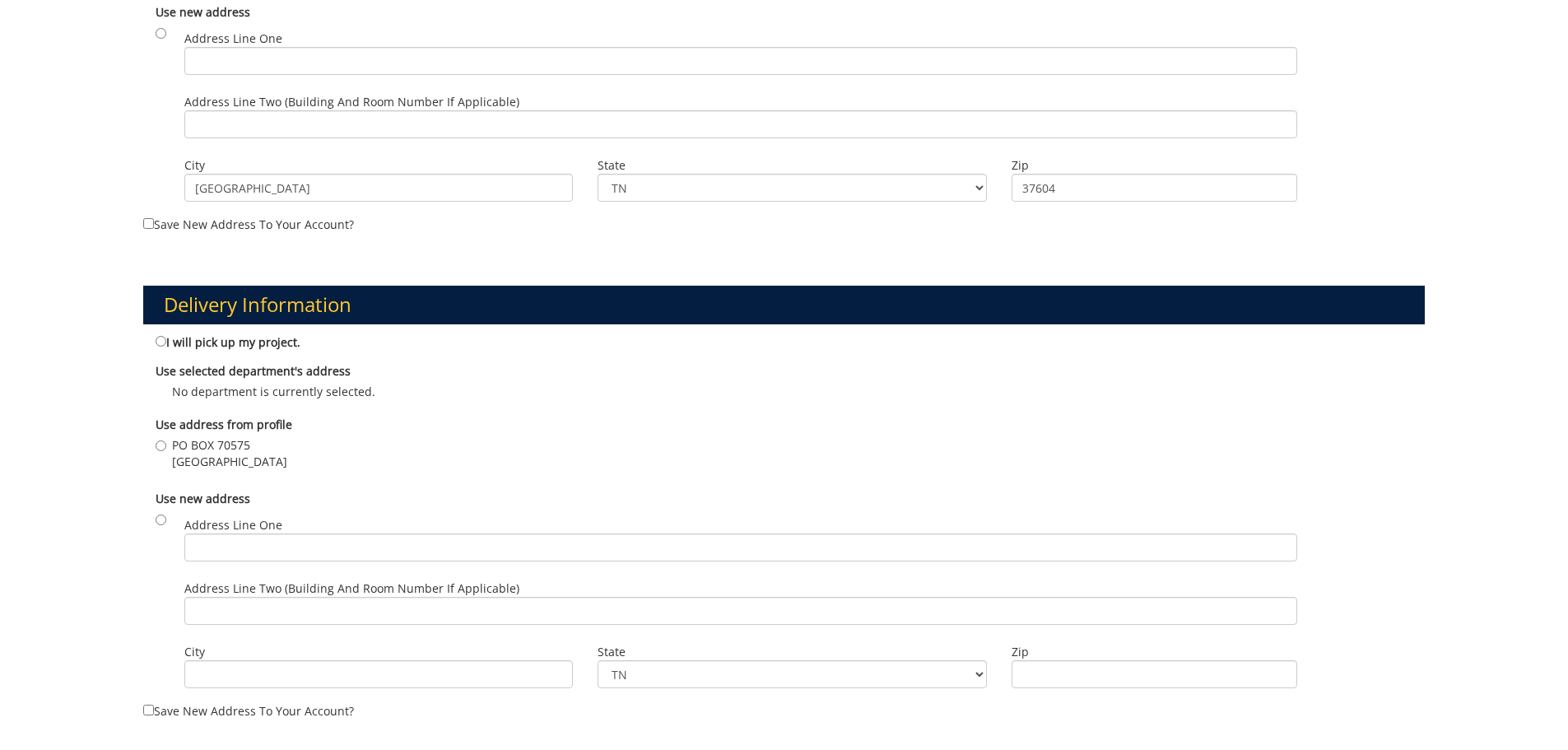
click at [166, 336] on label "I will pick up my project." at bounding box center [228, 341] width 145 height 18
click at [166, 336] on input "I will pick up my project." at bounding box center [161, 341] width 11 height 11
radio input "true"
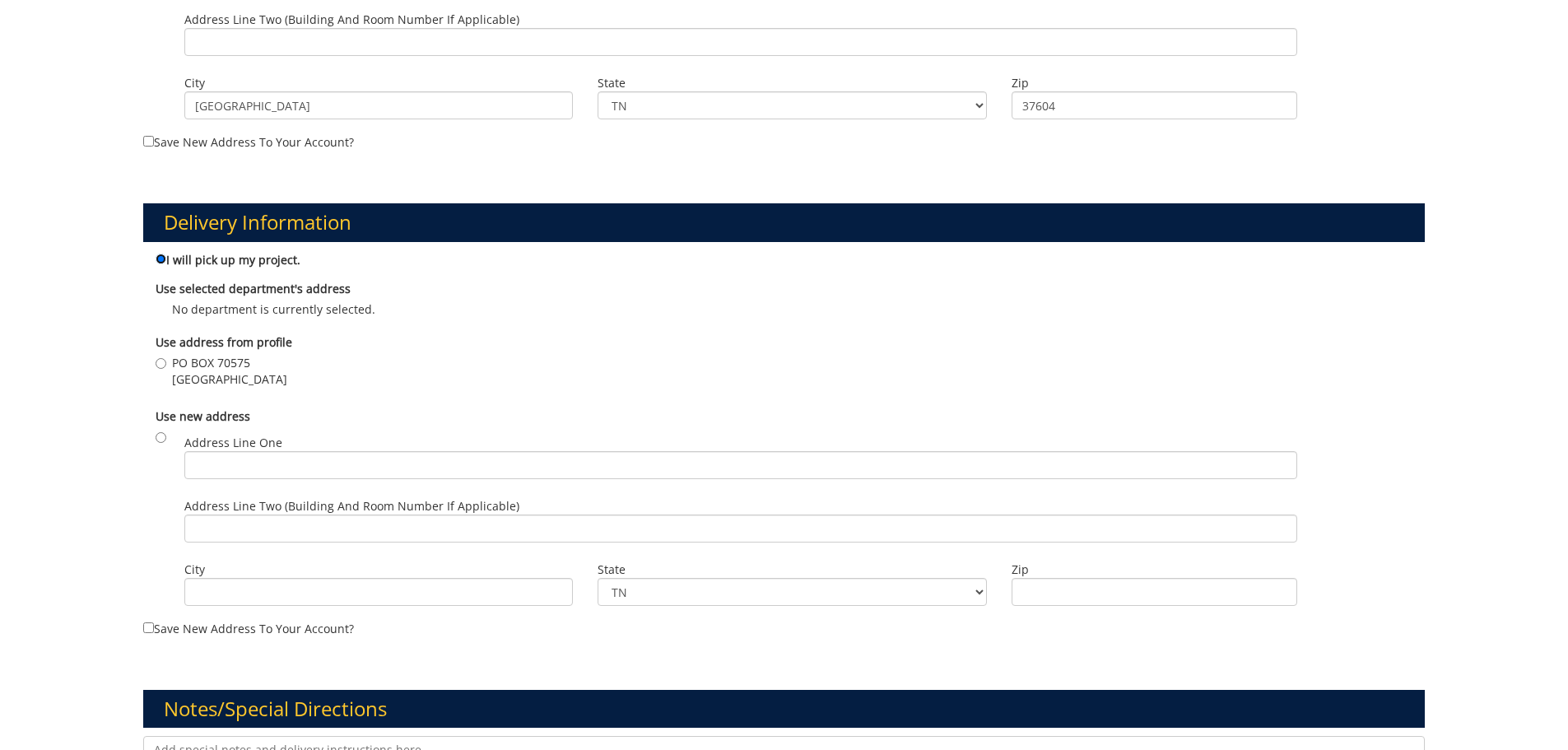
scroll to position [989, 0]
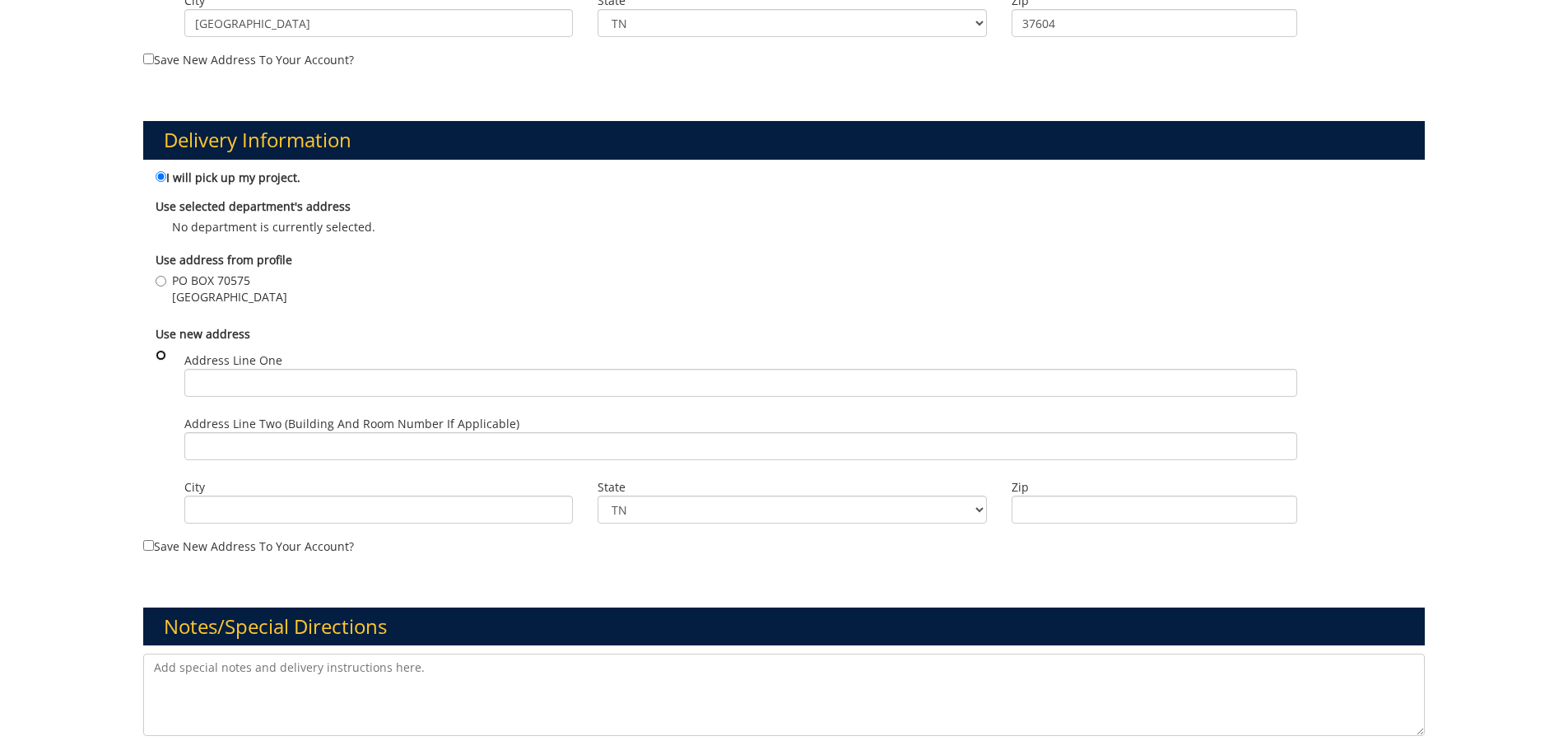
click at [162, 354] on input "radio" at bounding box center [161, 356] width 11 height 11
radio input "true"
click at [263, 377] on input "Address Line One" at bounding box center [740, 382] width 1112 height 28
type input "PO Box 70689"
type input "[GEOGRAPHIC_DATA]"
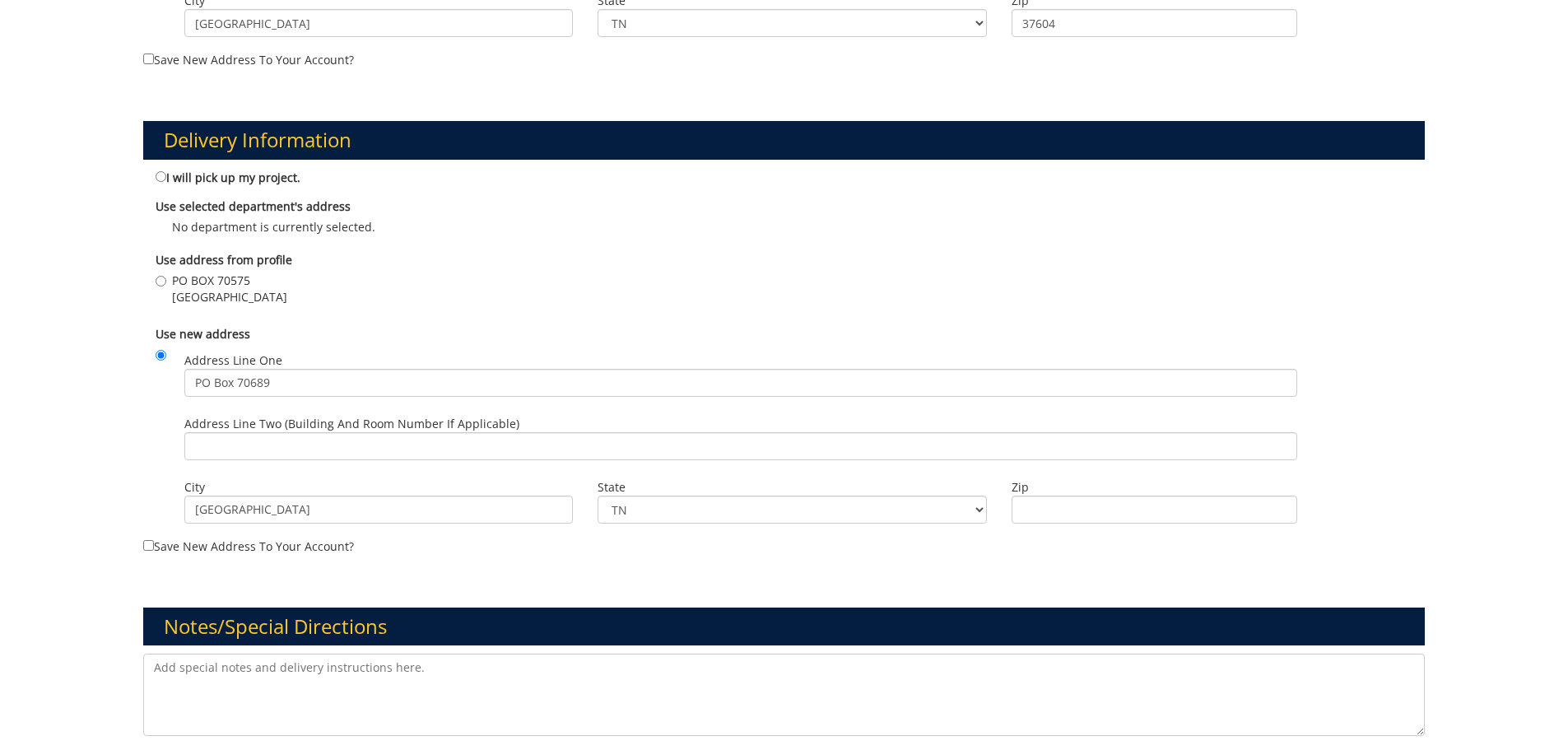
type input "37614"
click at [471, 449] on input "Address Line Two (Building and Room Number if applicable)" at bounding box center [740, 446] width 1112 height 28
click at [456, 481] on label "City [GEOGRAPHIC_DATA]" at bounding box center [378, 488] width 389 height 16
click at [456, 496] on input "[GEOGRAPHIC_DATA]" at bounding box center [378, 509] width 389 height 28
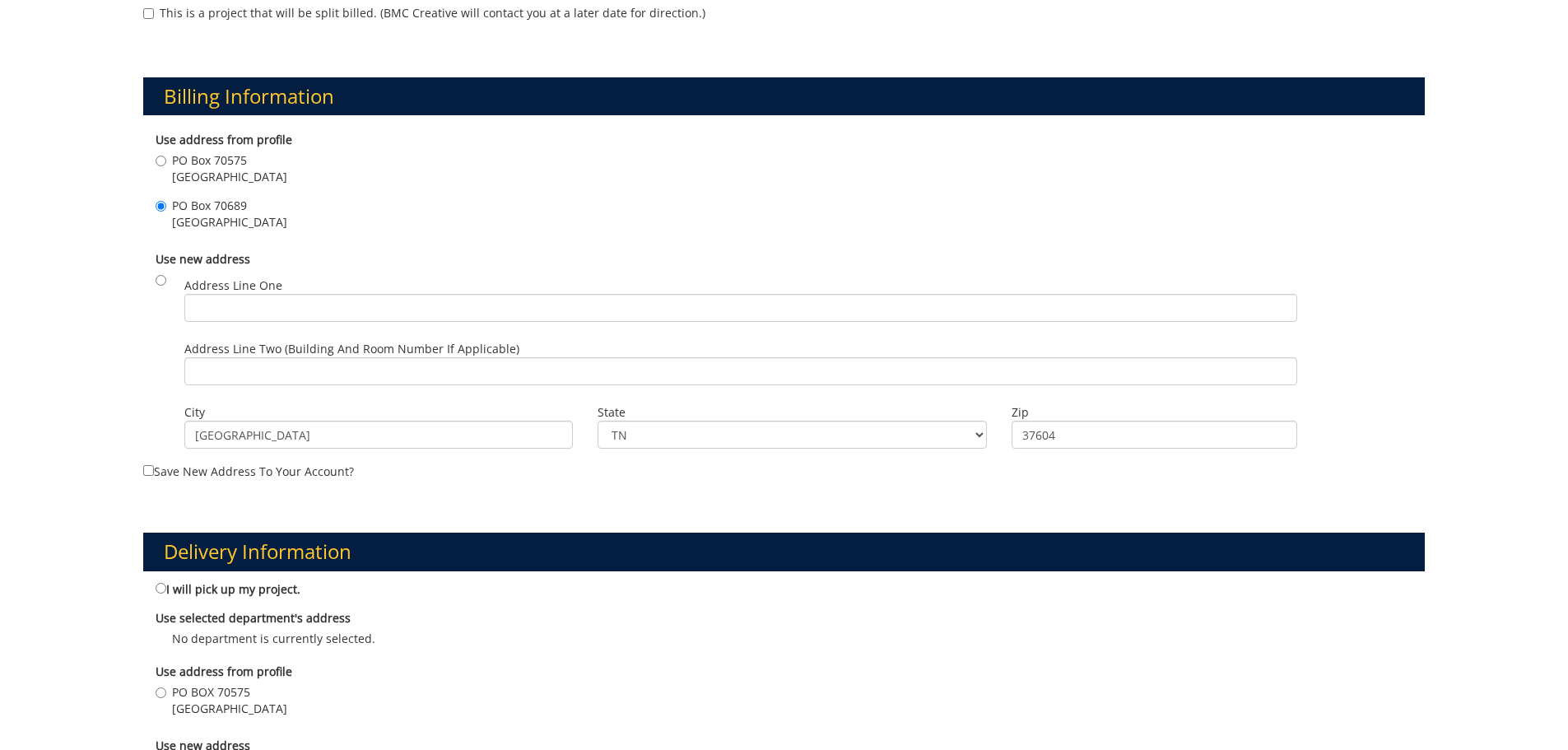
scroll to position [494, 0]
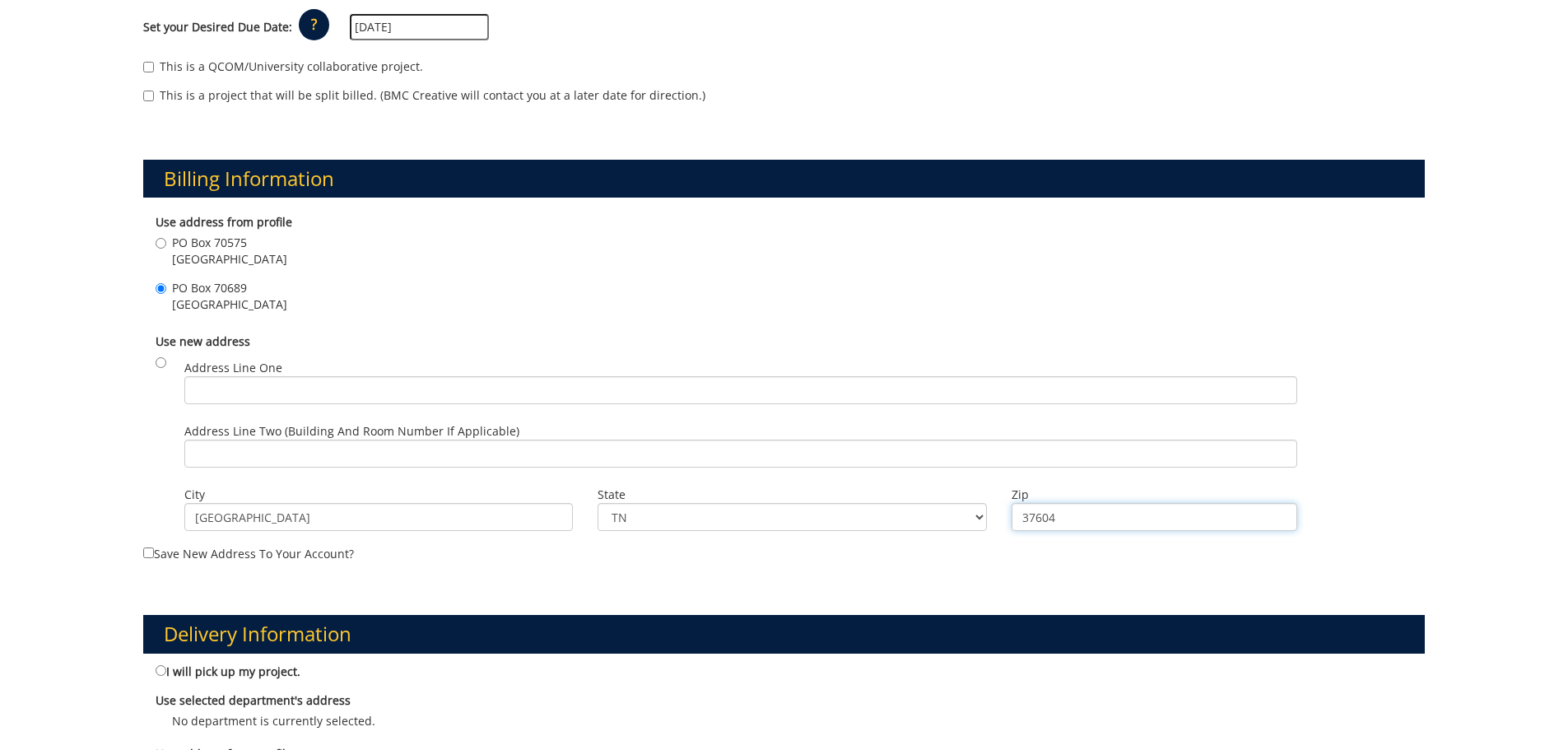
click at [1042, 509] on input "37604" at bounding box center [1154, 517] width 286 height 28
type input "37614"
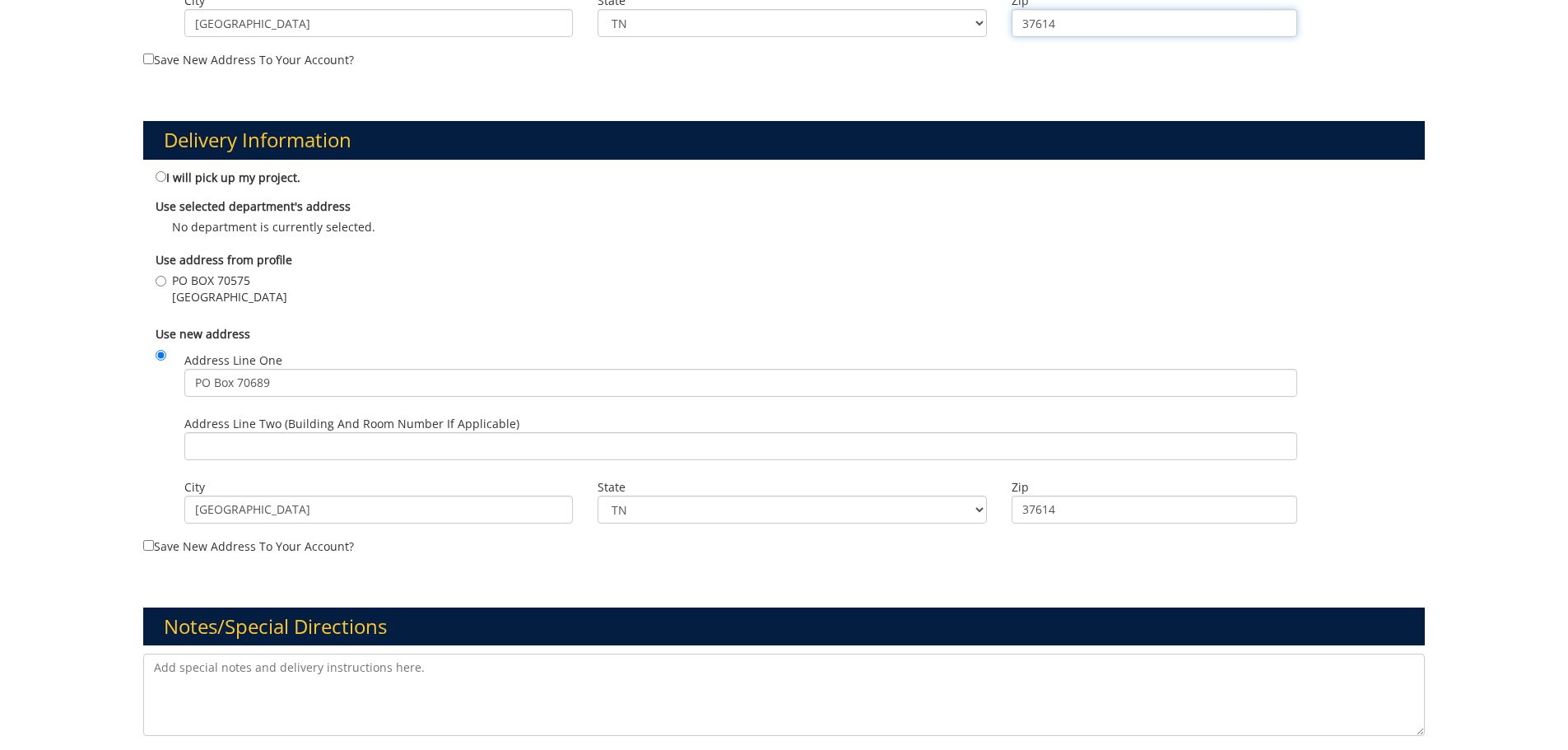
scroll to position [1312, 0]
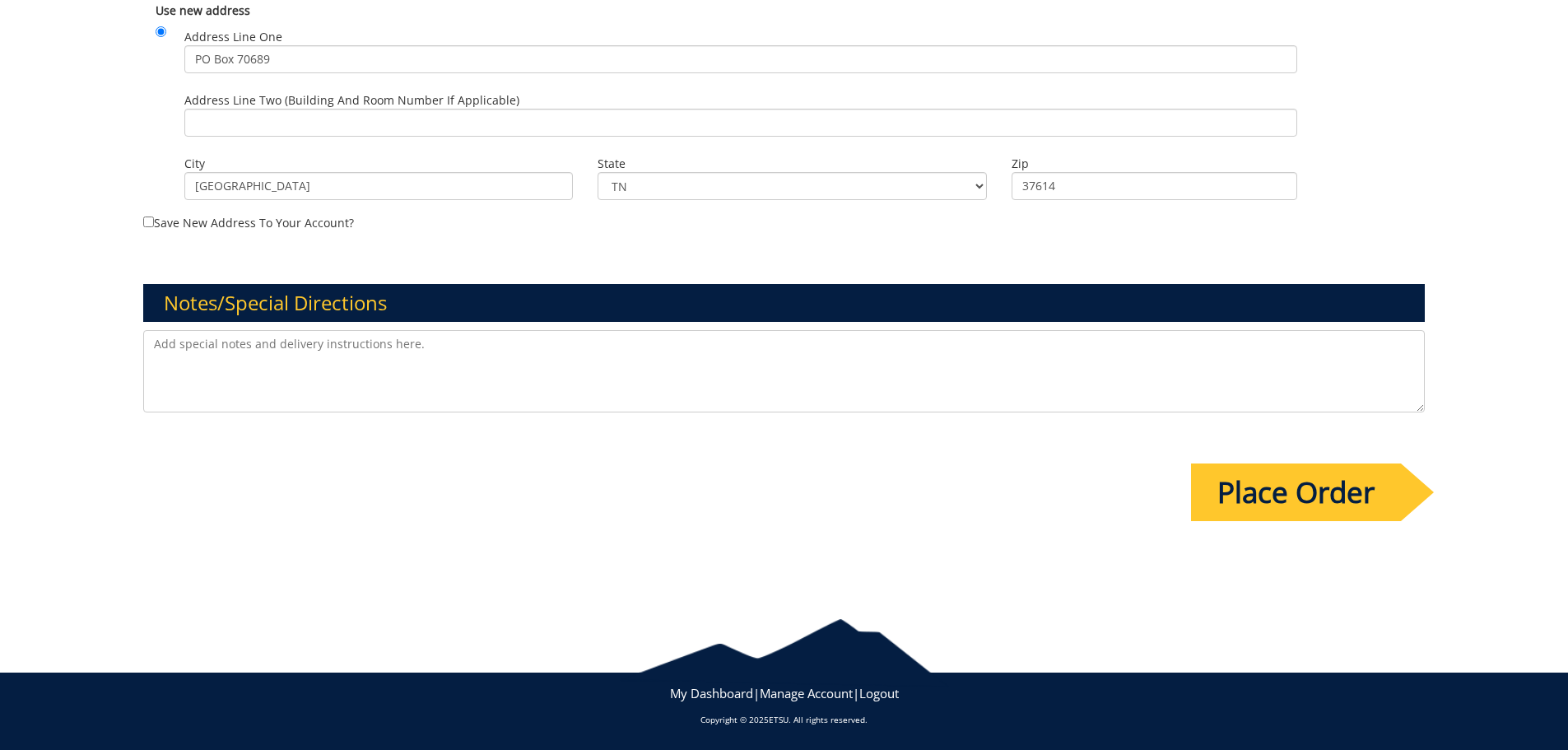
click at [1281, 502] on input "Place Order" at bounding box center [1296, 492] width 210 height 57
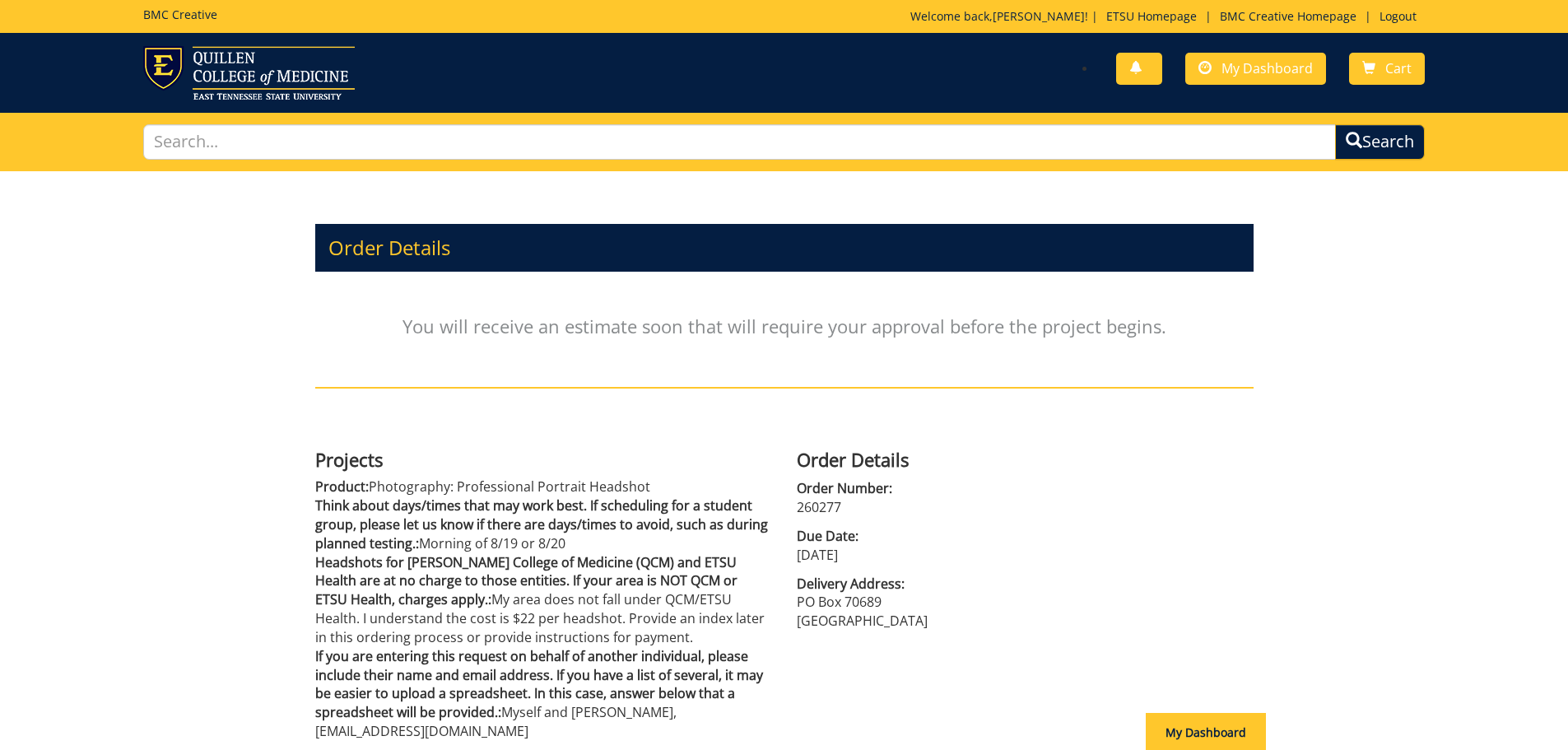
scroll to position [163, 0]
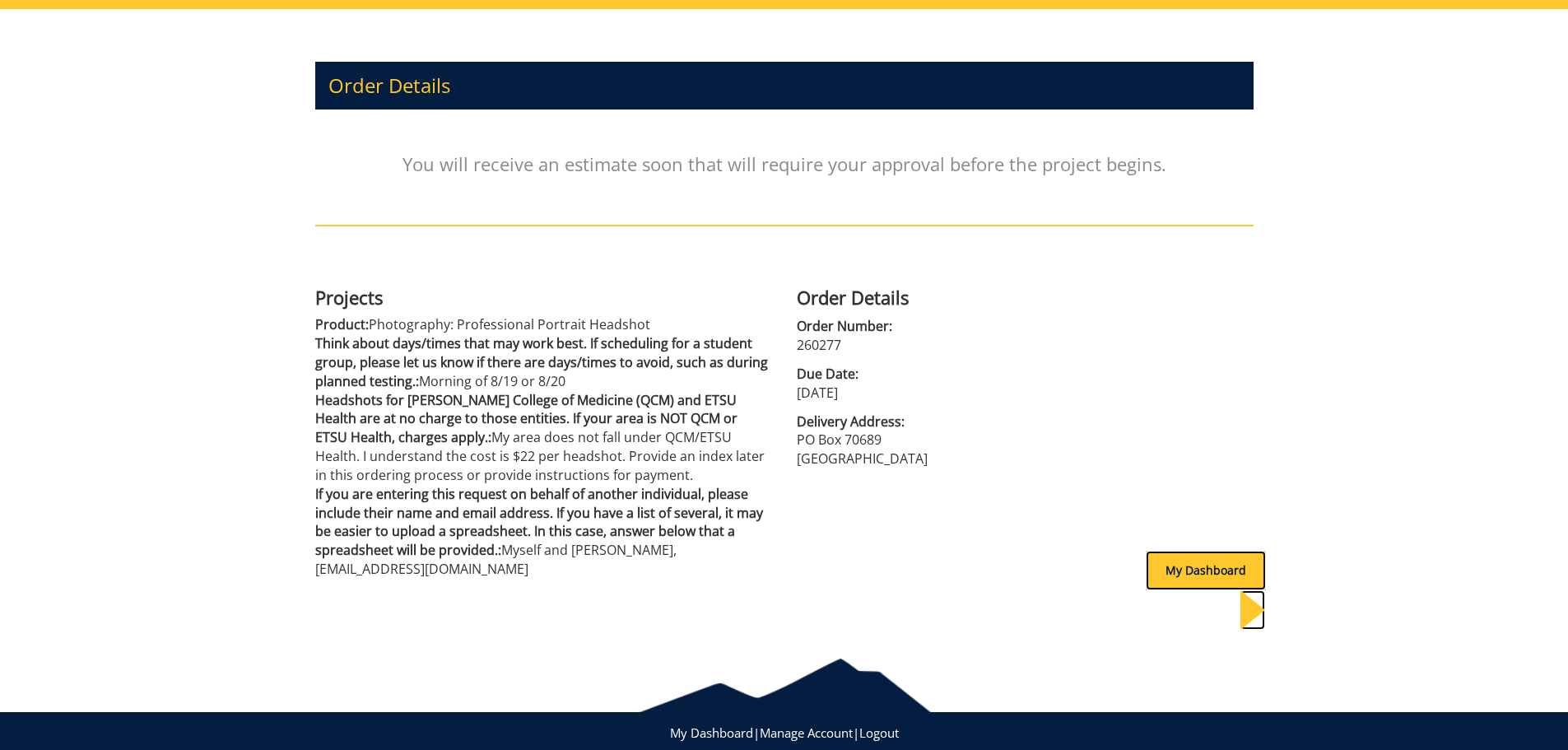
click at [1151, 574] on div "My Dashboard" at bounding box center [1206, 571] width 120 height 40
